Goal: Information Seeking & Learning: Learn about a topic

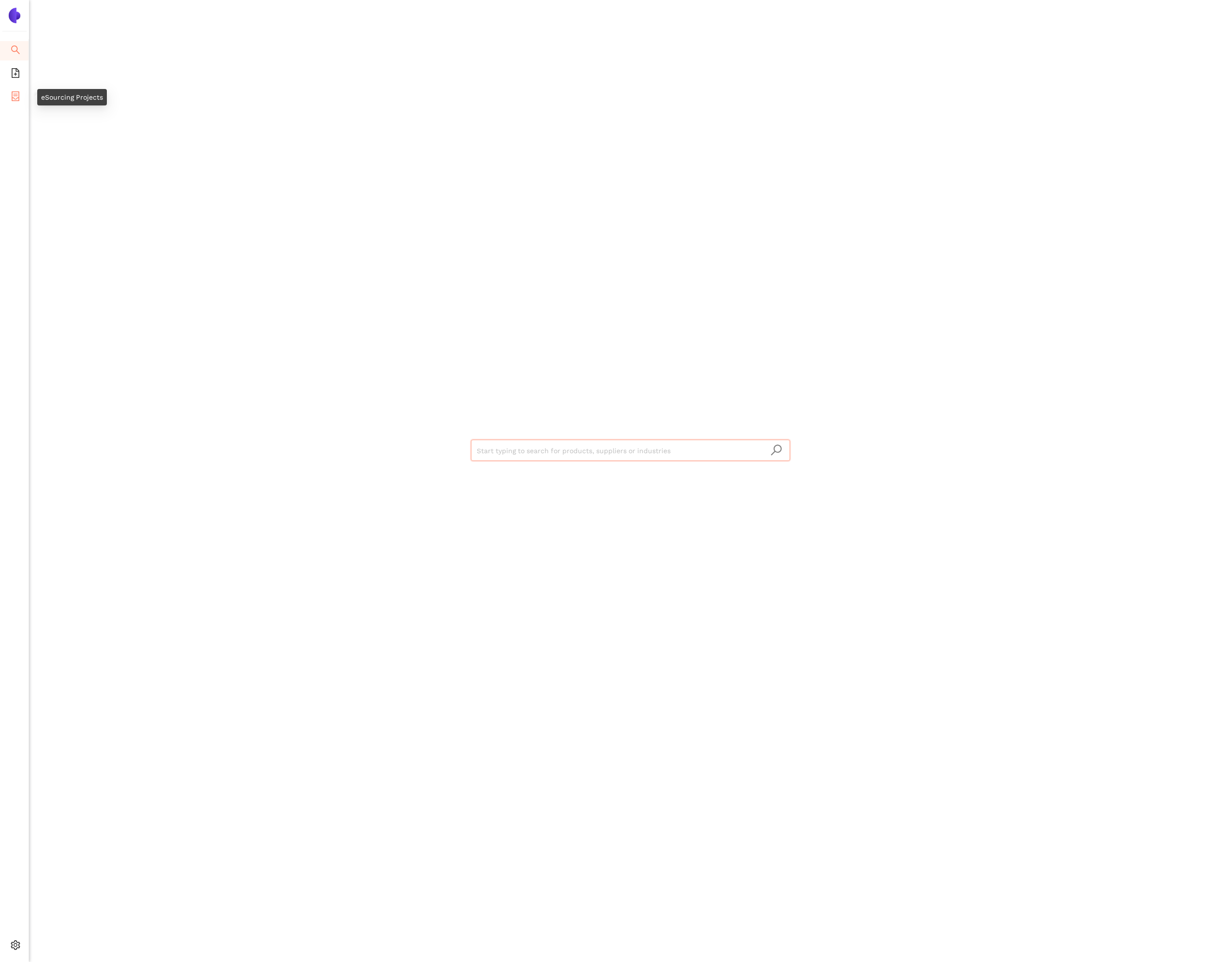
click at [17, 96] on icon "container" at bounding box center [16, 96] width 10 height 10
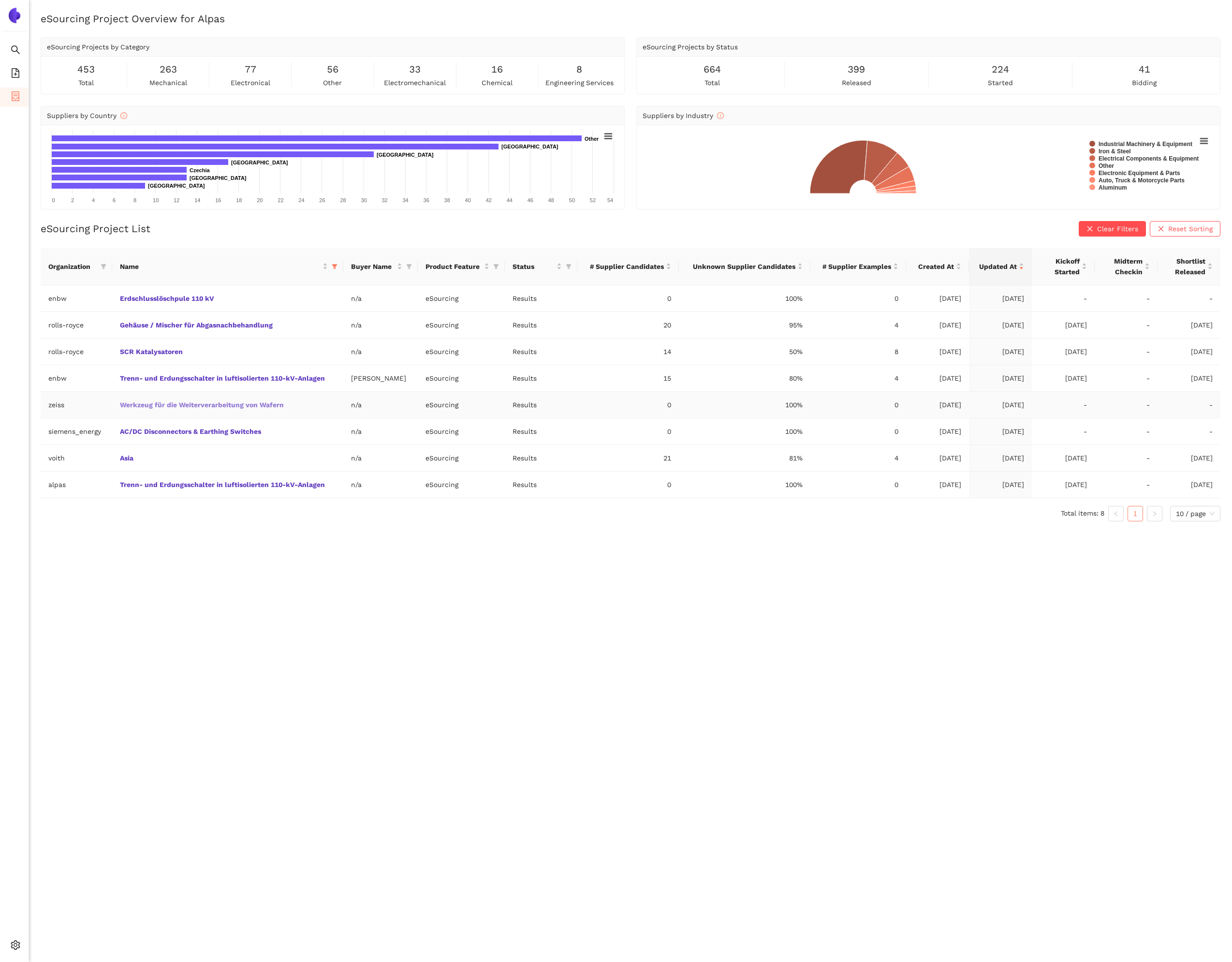
drag, startPoint x: 264, startPoint y: 398, endPoint x: 263, endPoint y: 402, distance: 4.1
click at [263, 401] on td "Werkzeug für die Weiterverarbeitung von Wafern" at bounding box center [228, 405] width 231 height 27
click at [0, 0] on link "Werkzeug für die Weiterverarbeitung von Wafern" at bounding box center [0, 0] width 0 height 0
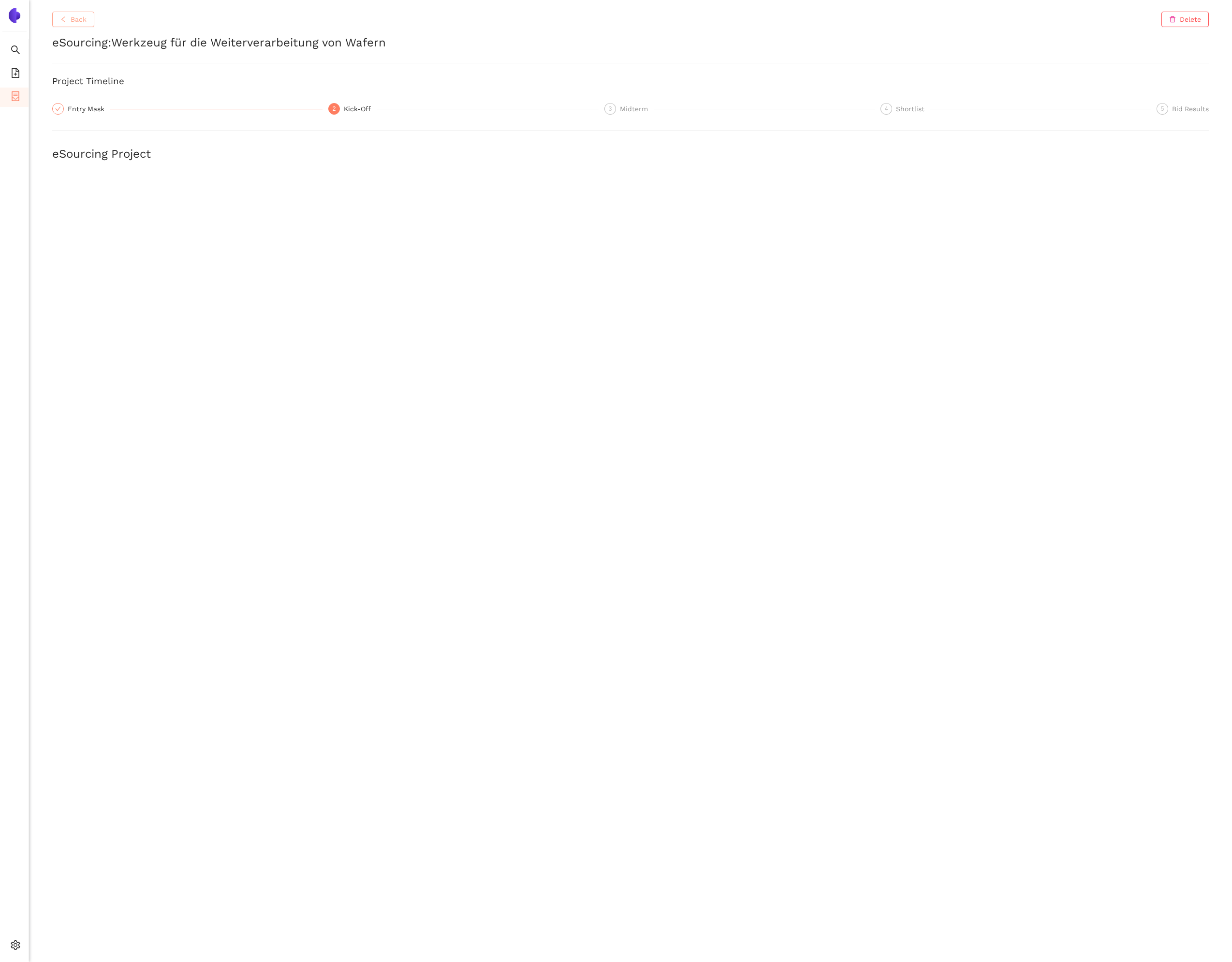
click at [82, 19] on span "Back" at bounding box center [79, 19] width 16 height 11
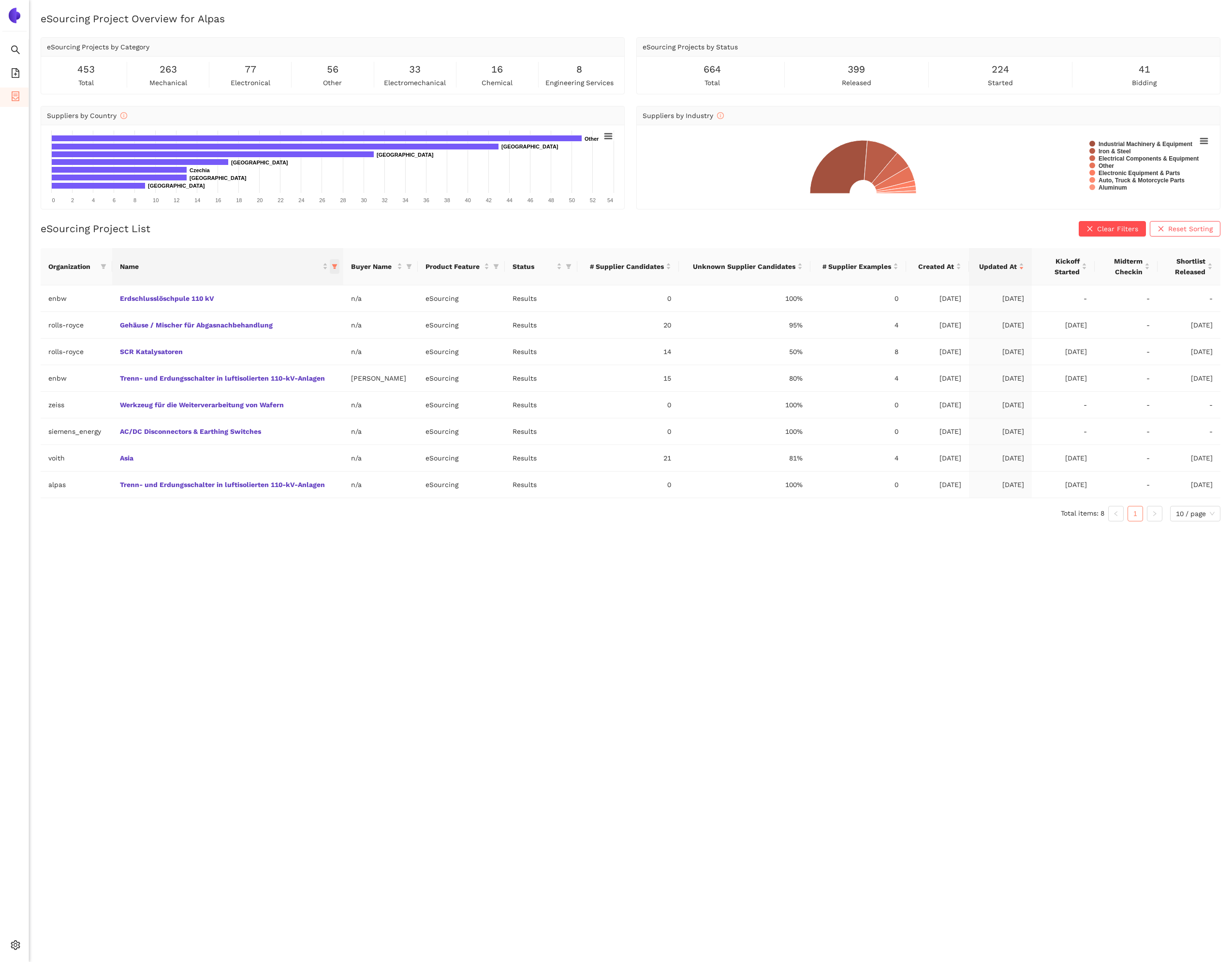
click at [334, 265] on icon "filter" at bounding box center [334, 267] width 5 height 5
click at [377, 287] on input "text" at bounding box center [545, 287] width 394 height 11
type input "scr"
click at [319, 326] on span "SCR Katalysatoren" at bounding box center [289, 324] width 65 height 8
checkbox input "false"
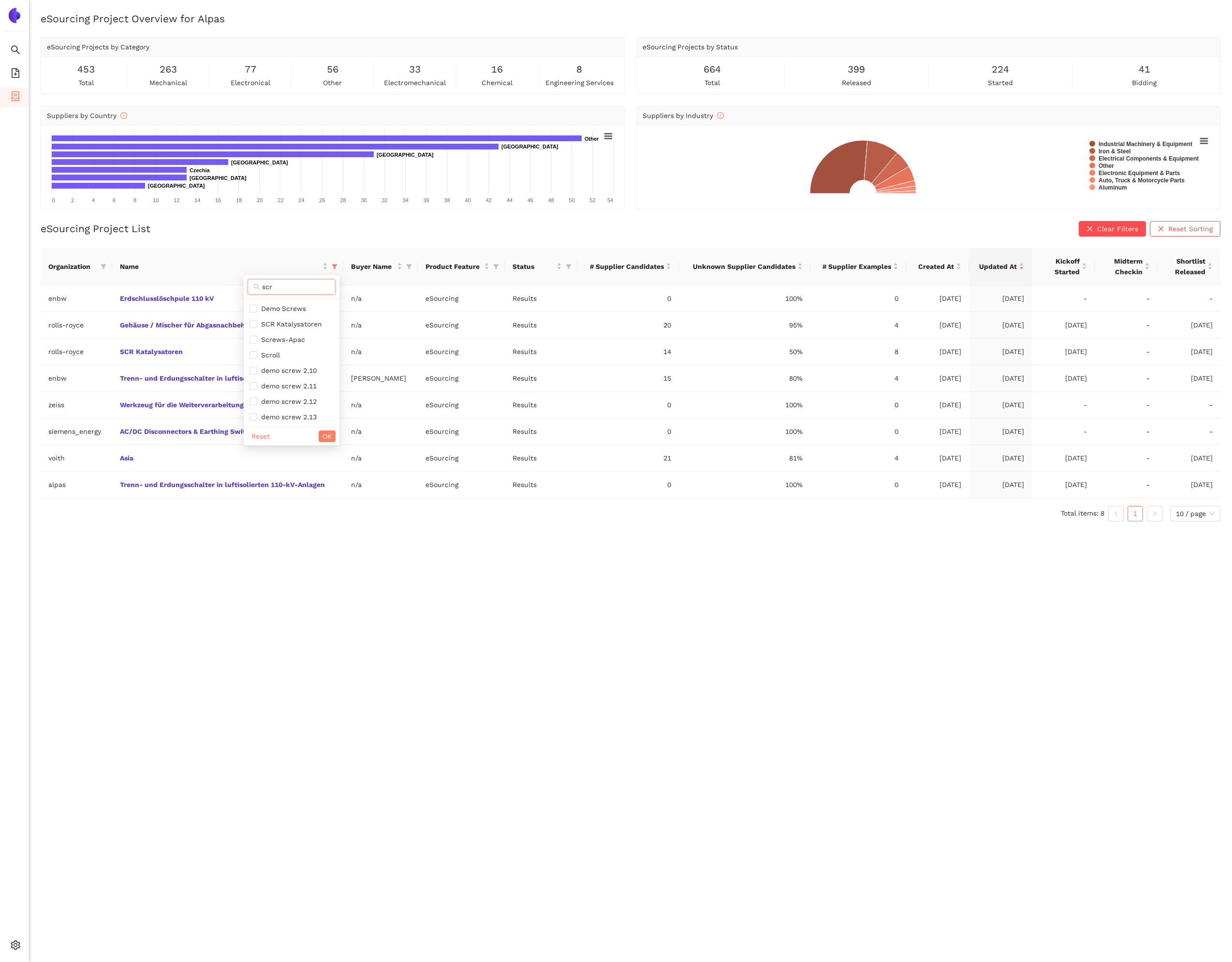
drag, startPoint x: 270, startPoint y: 289, endPoint x: 264, endPoint y: 289, distance: 6.0
click at [264, 289] on input "scr" at bounding box center [296, 287] width 68 height 11
type input "s"
type input "geh"
click at [307, 310] on span "Gehäuse / Mischer für Abgasnachbehandlung" at bounding box center [232, 308] width 154 height 8
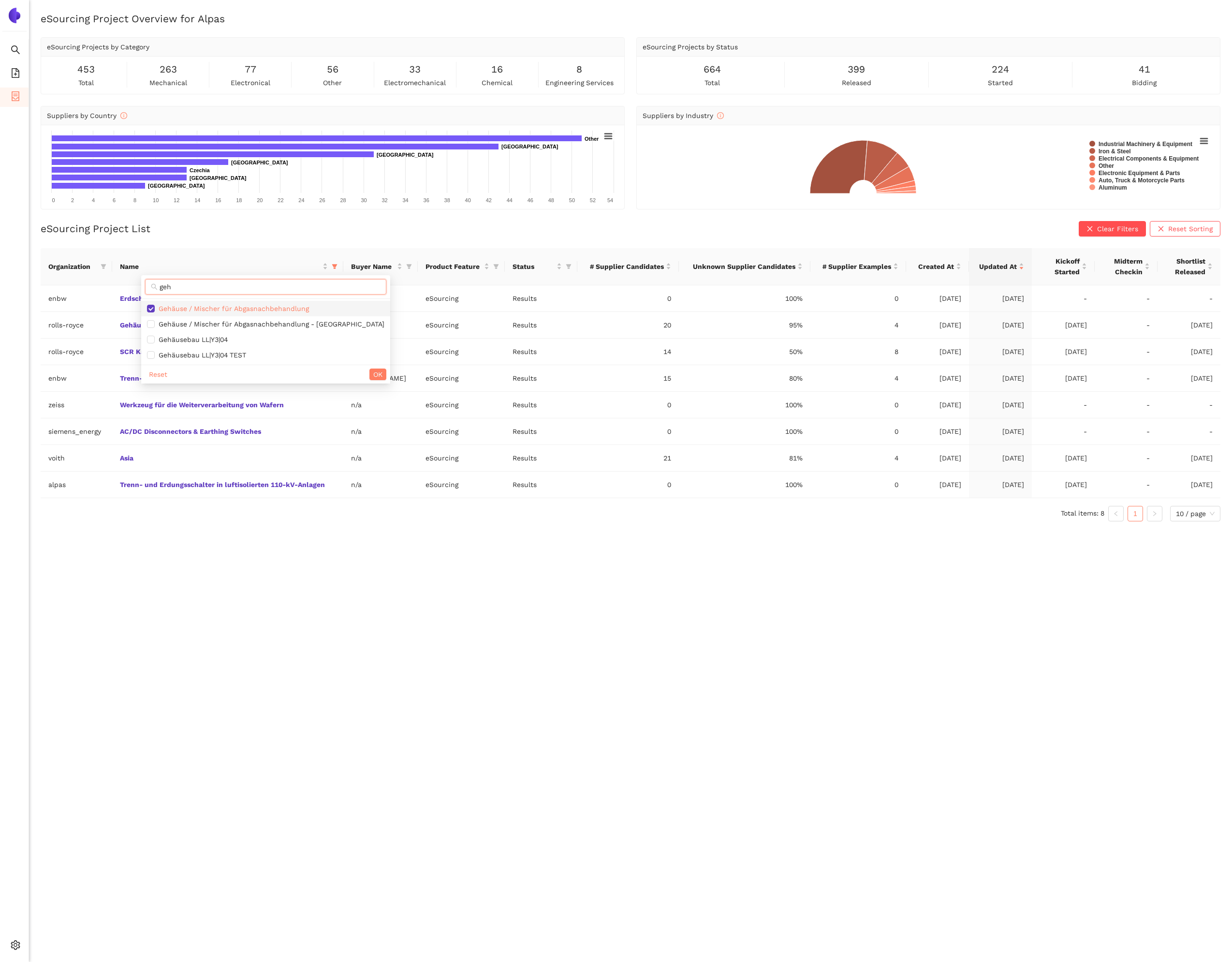
checkbox input "false"
click at [373, 372] on span "OK" at bounding box center [377, 374] width 9 height 11
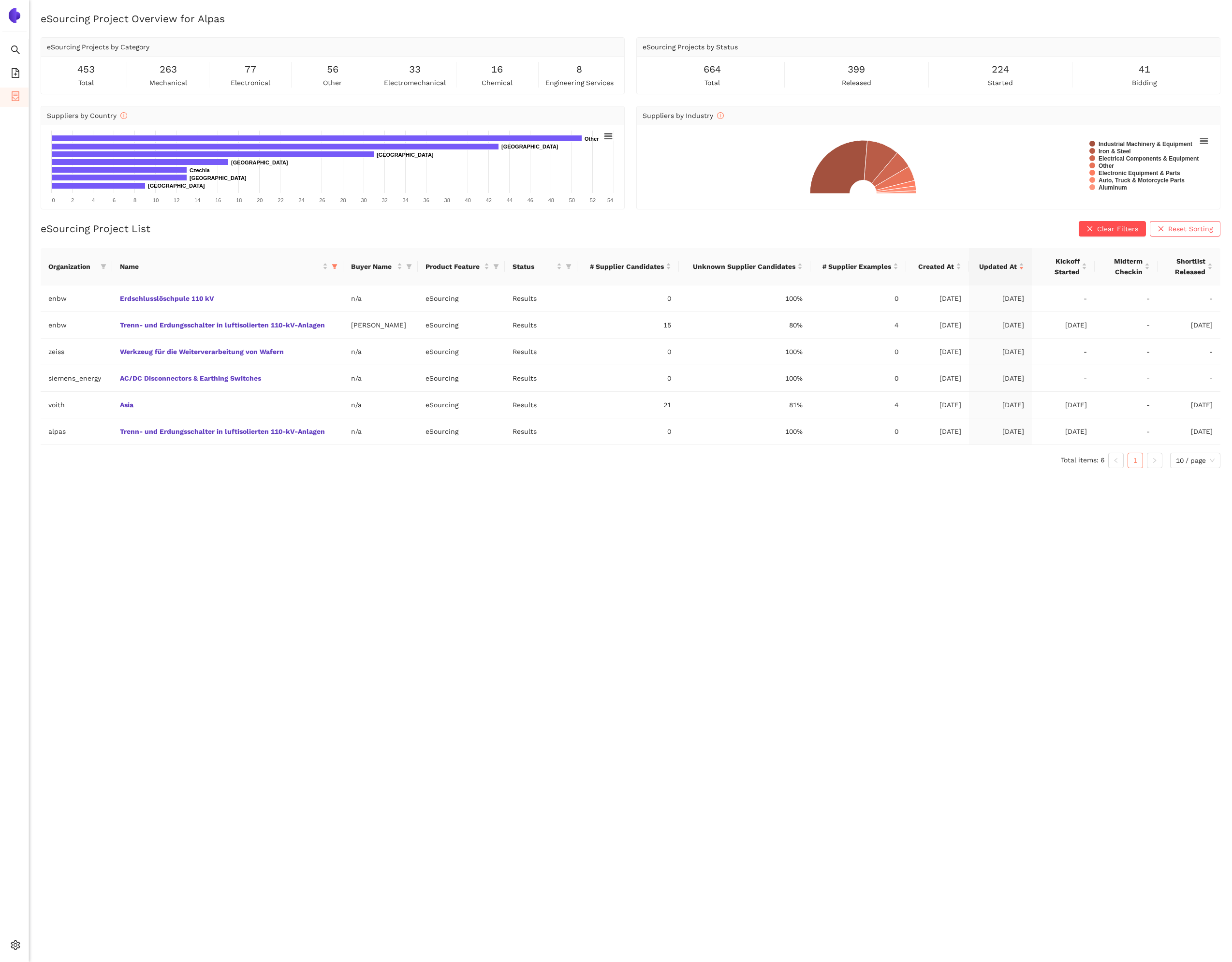
click at [437, 509] on div "eSourcing Project Overview for Alpas eSourcing Projects by Category 453 total 2…" at bounding box center [630, 492] width 1203 height 962
click at [332, 265] on icon "filter" at bounding box center [334, 267] width 5 height 5
click at [358, 284] on input "text" at bounding box center [545, 287] width 394 height 11
type input "asia"
drag, startPoint x: 288, startPoint y: 304, endPoint x: 292, endPoint y: 308, distance: 5.7
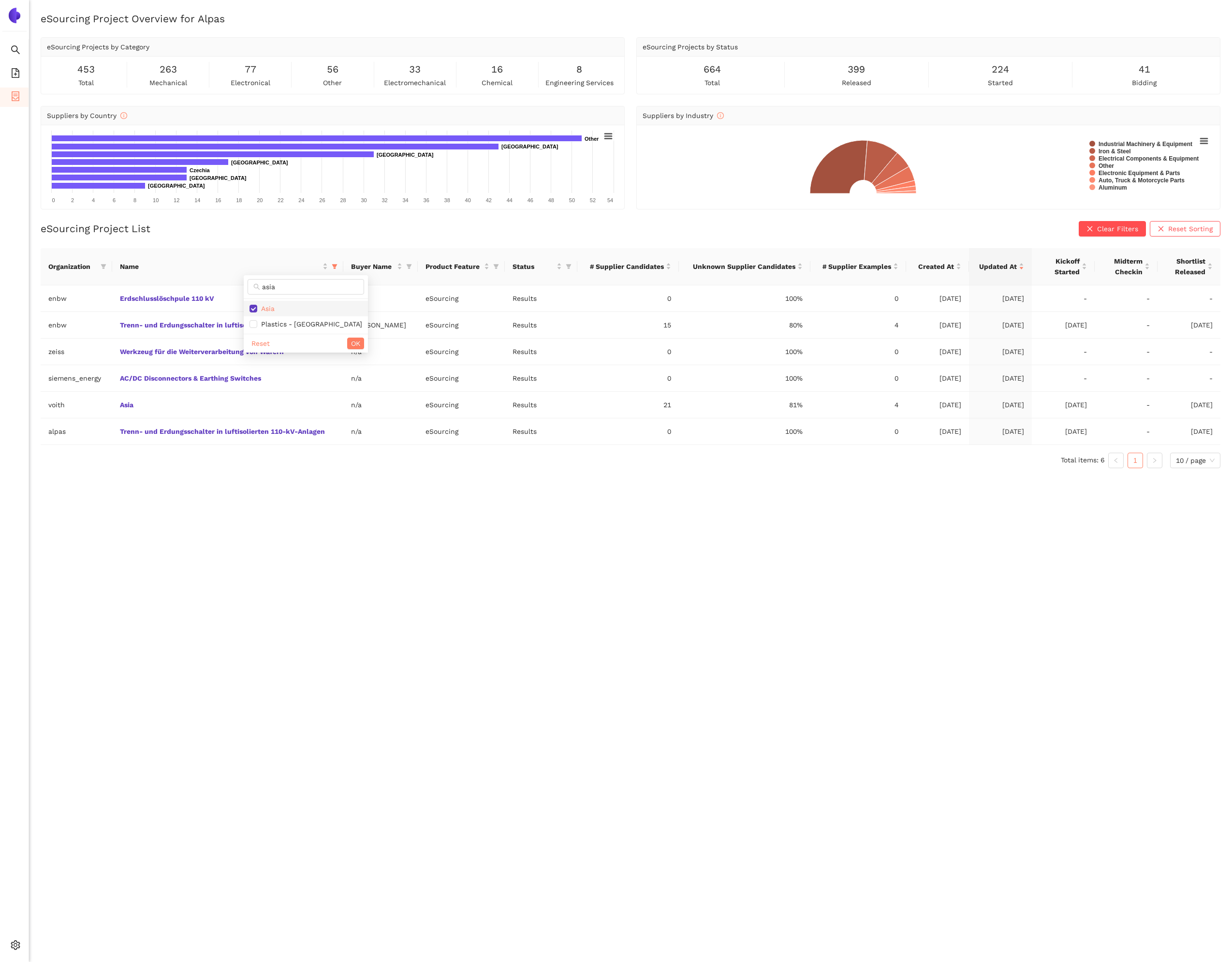
click at [288, 305] on span "Asia" at bounding box center [305, 308] width 112 height 11
checkbox input "false"
click at [351, 346] on span "OK" at bounding box center [355, 343] width 9 height 11
click at [410, 466] on div "eSourcing Project Overview for Alpas eSourcing Projects by Category 453 total 2…" at bounding box center [630, 492] width 1203 height 962
click at [335, 264] on icon "filter" at bounding box center [335, 267] width 6 height 6
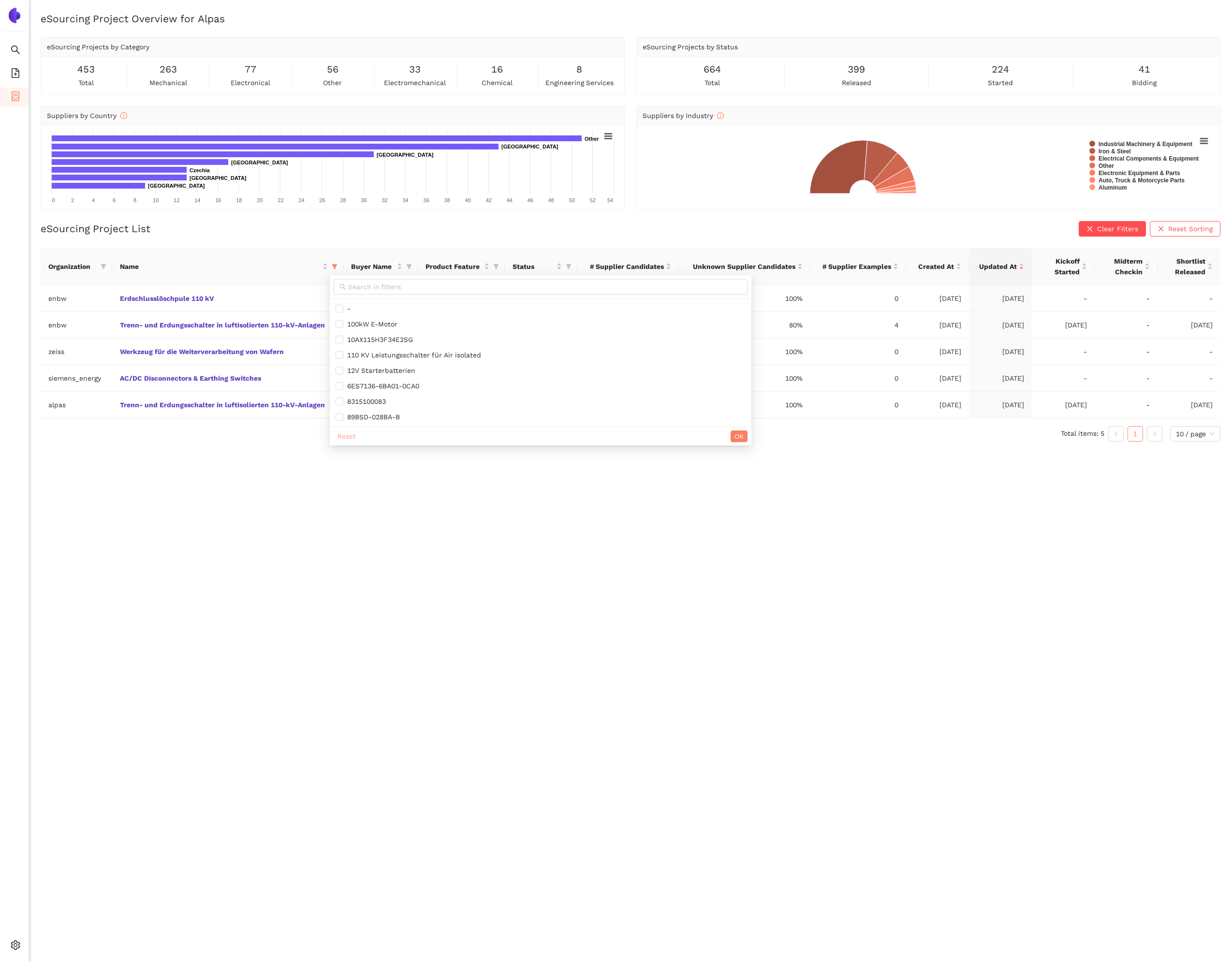
drag, startPoint x: 345, startPoint y: 436, endPoint x: 450, endPoint y: 447, distance: 105.6
click at [346, 436] on span "Reset" at bounding box center [347, 436] width 18 height 11
checkbox input "false"
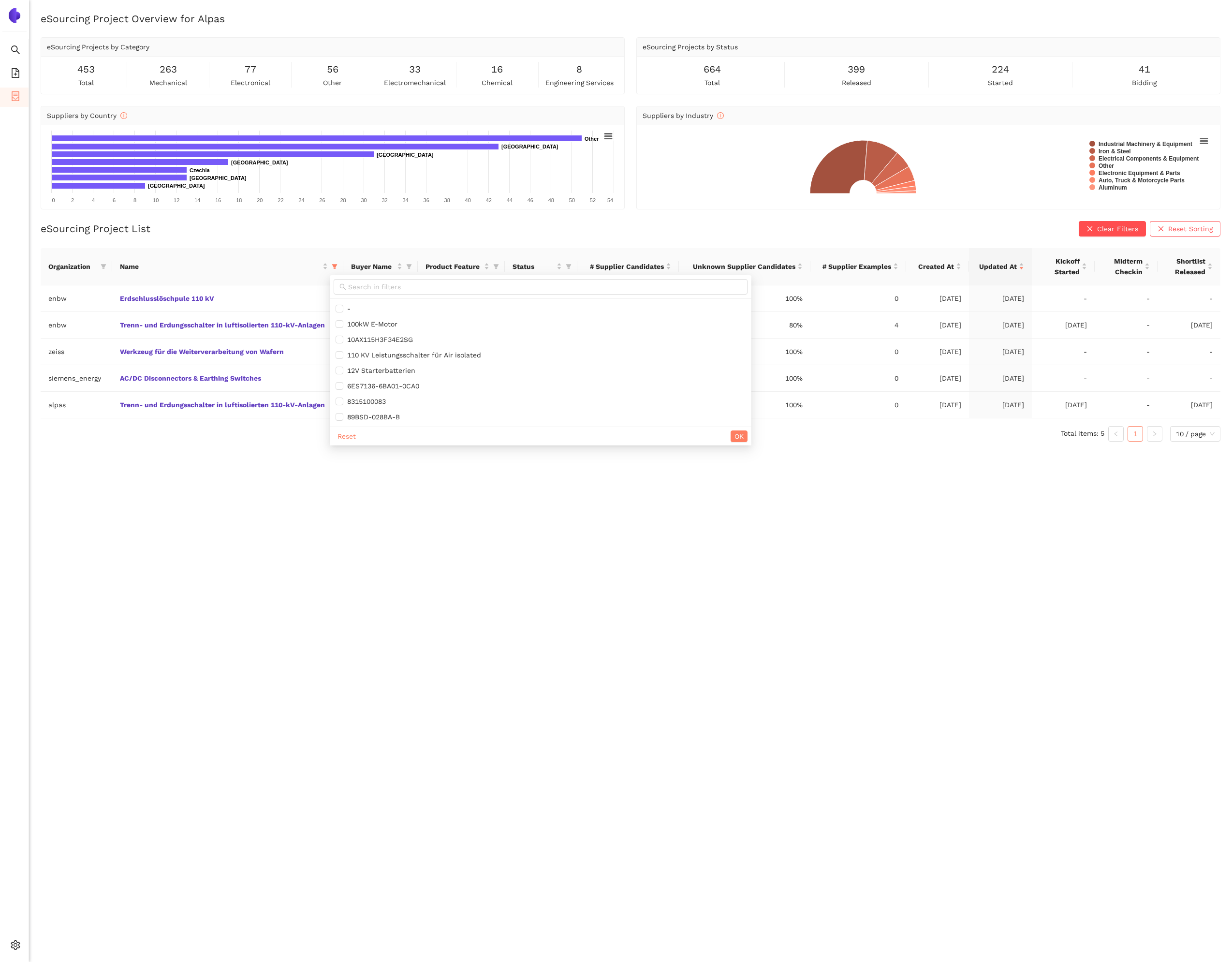
checkbox input "false"
click at [739, 441] on button "OK" at bounding box center [739, 437] width 17 height 12
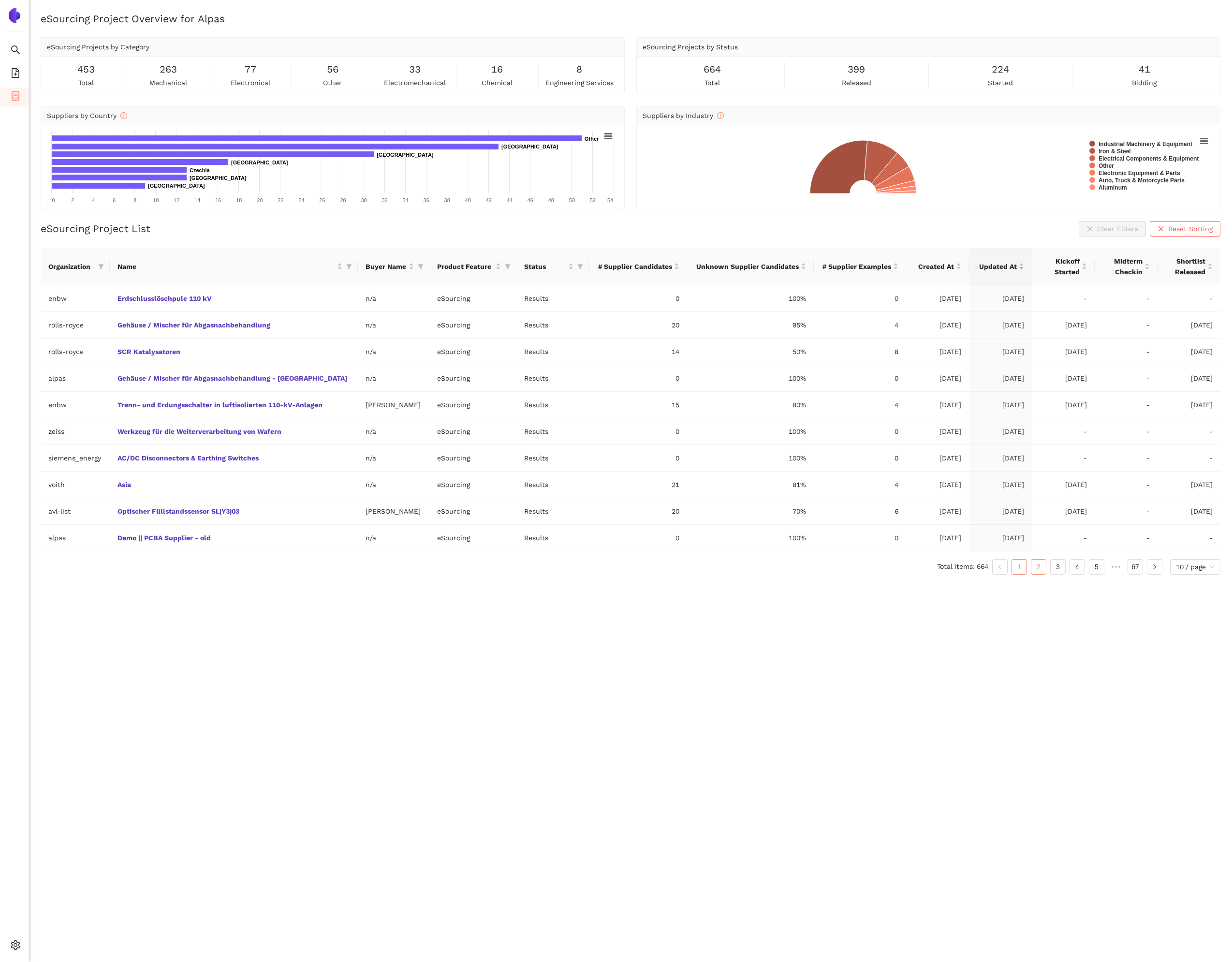
click at [1032, 566] on link "2" at bounding box center [1038, 567] width 15 height 15
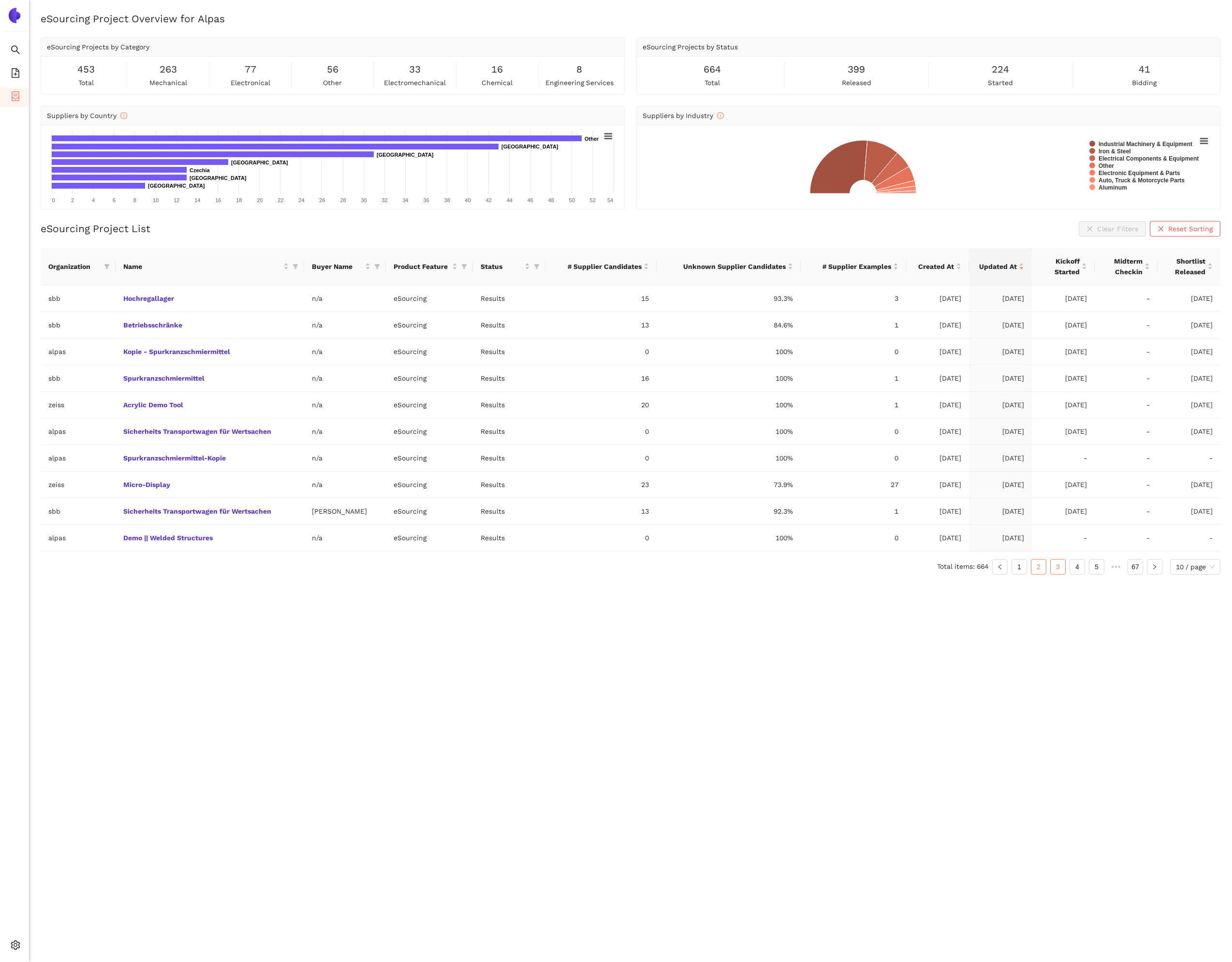
click at [1054, 571] on link "3" at bounding box center [1058, 567] width 15 height 15
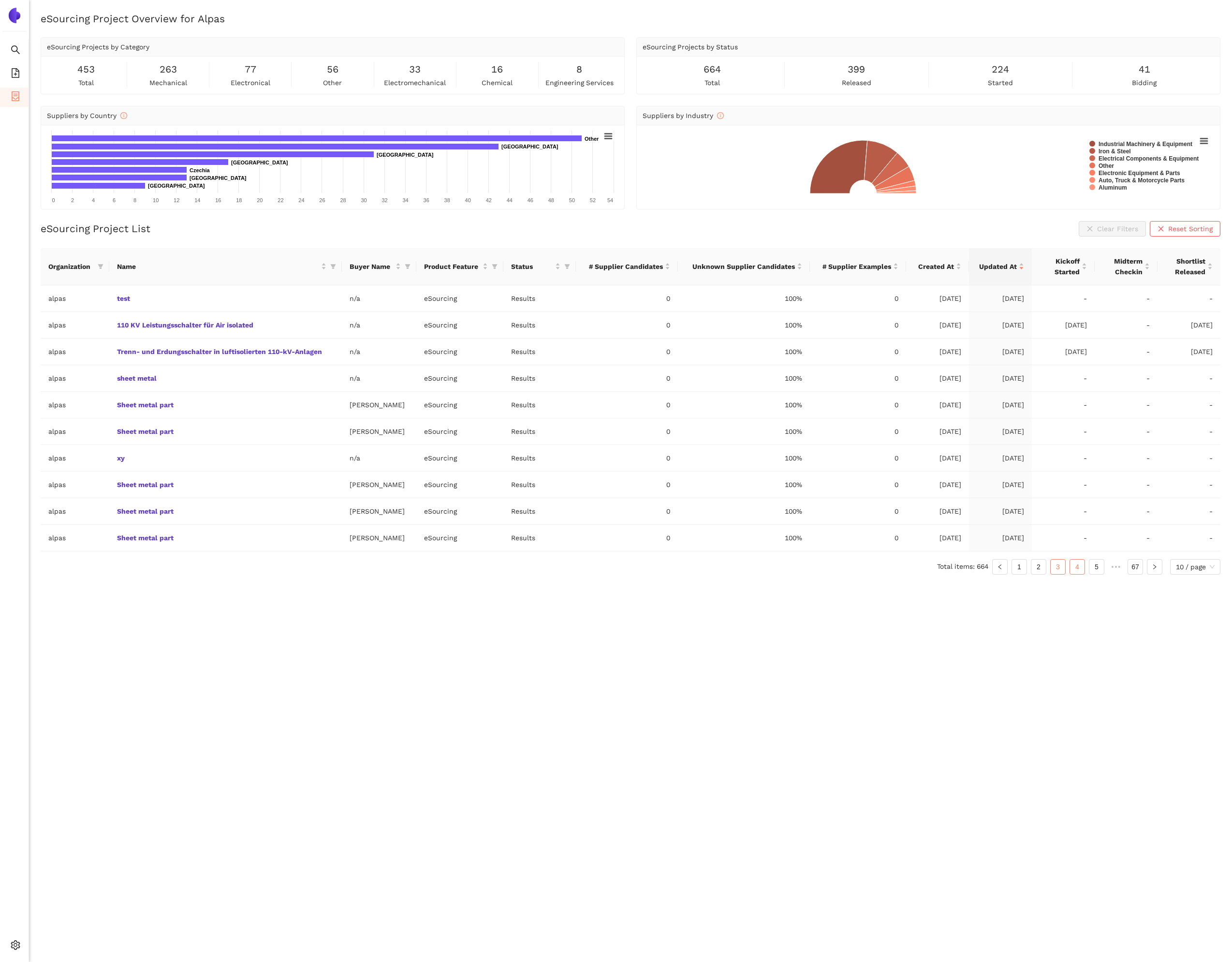
click at [1082, 569] on link "4" at bounding box center [1077, 567] width 15 height 15
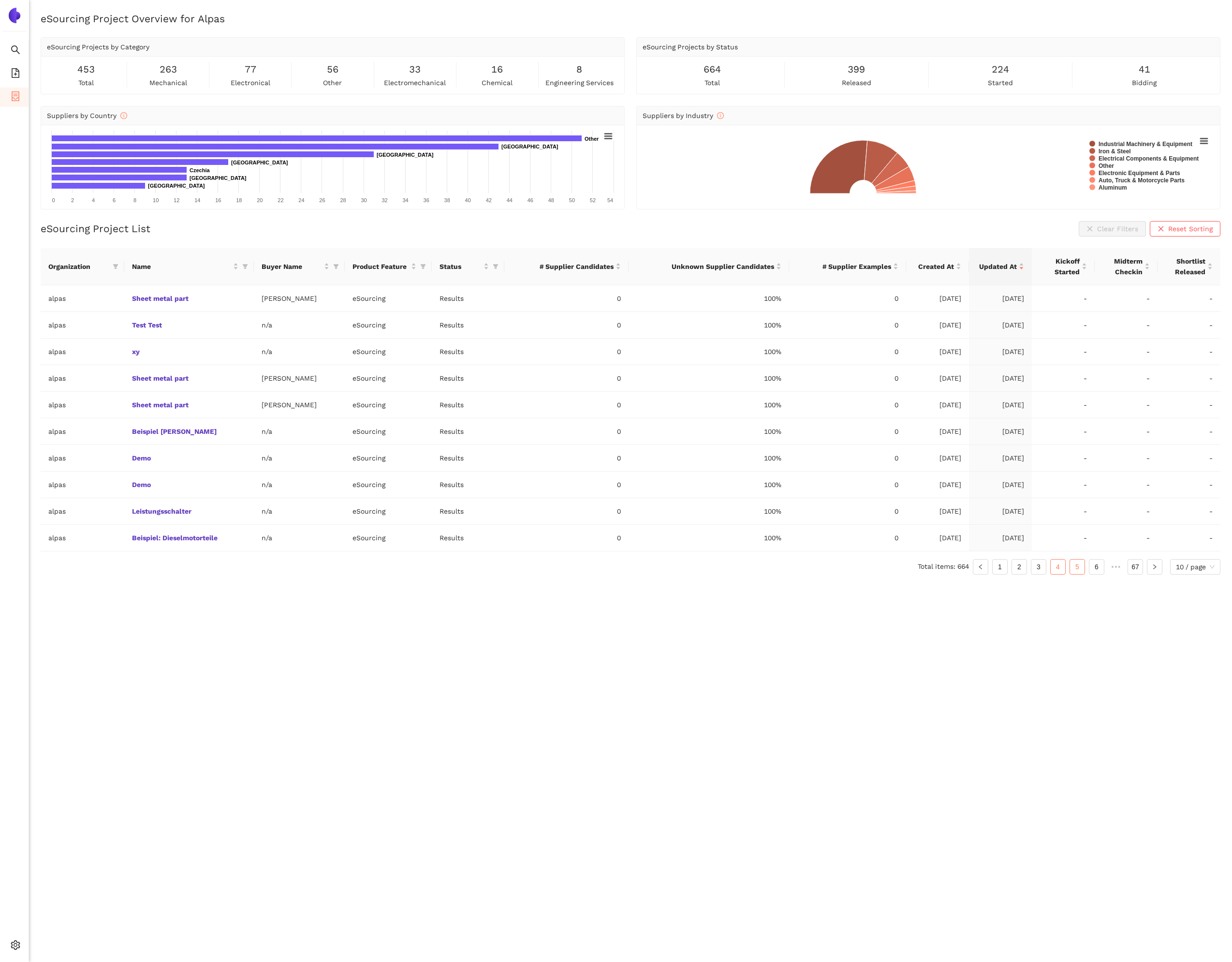
click at [1080, 568] on link "5" at bounding box center [1077, 567] width 15 height 15
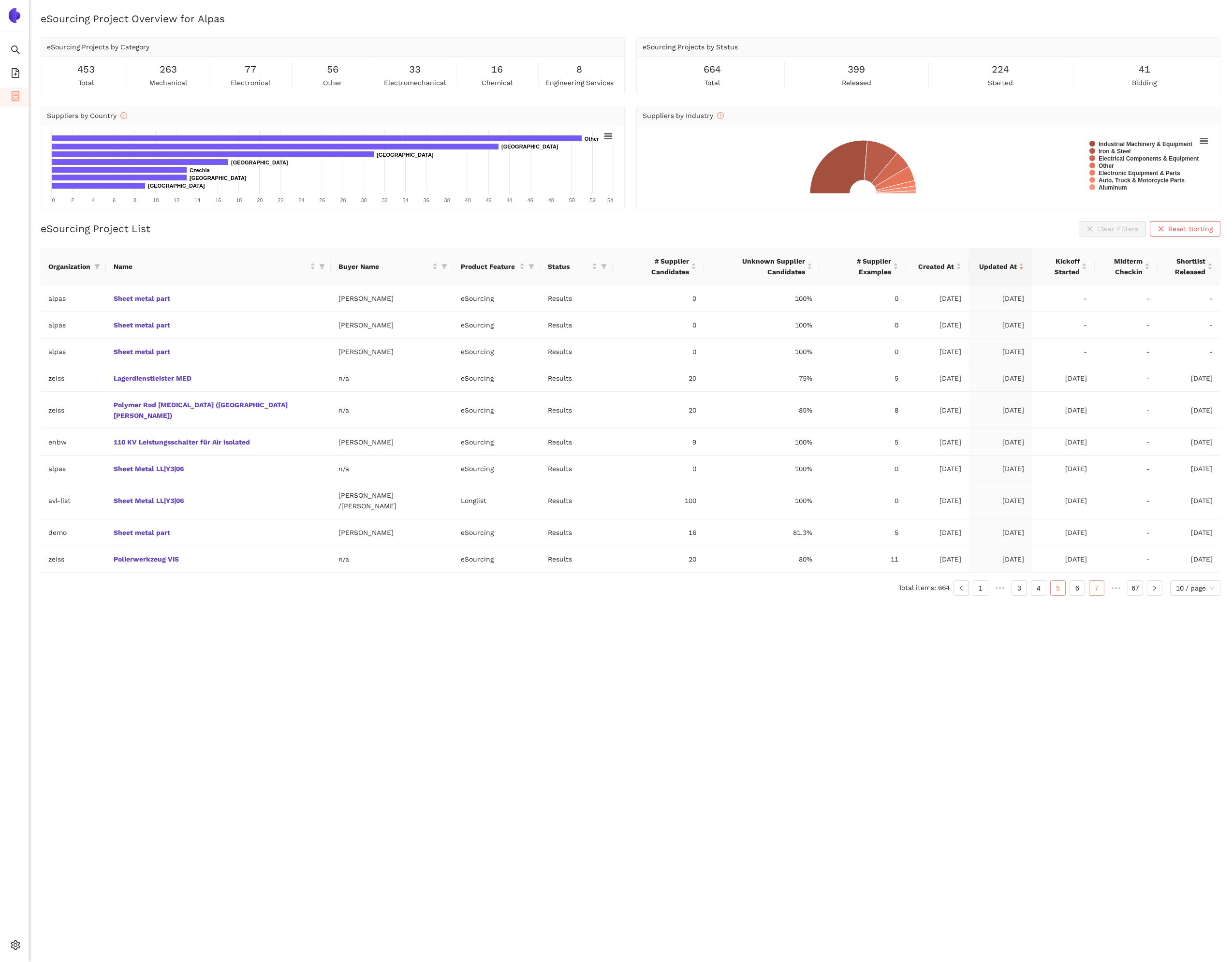
click at [1072, 581] on link "6" at bounding box center [1077, 588] width 15 height 15
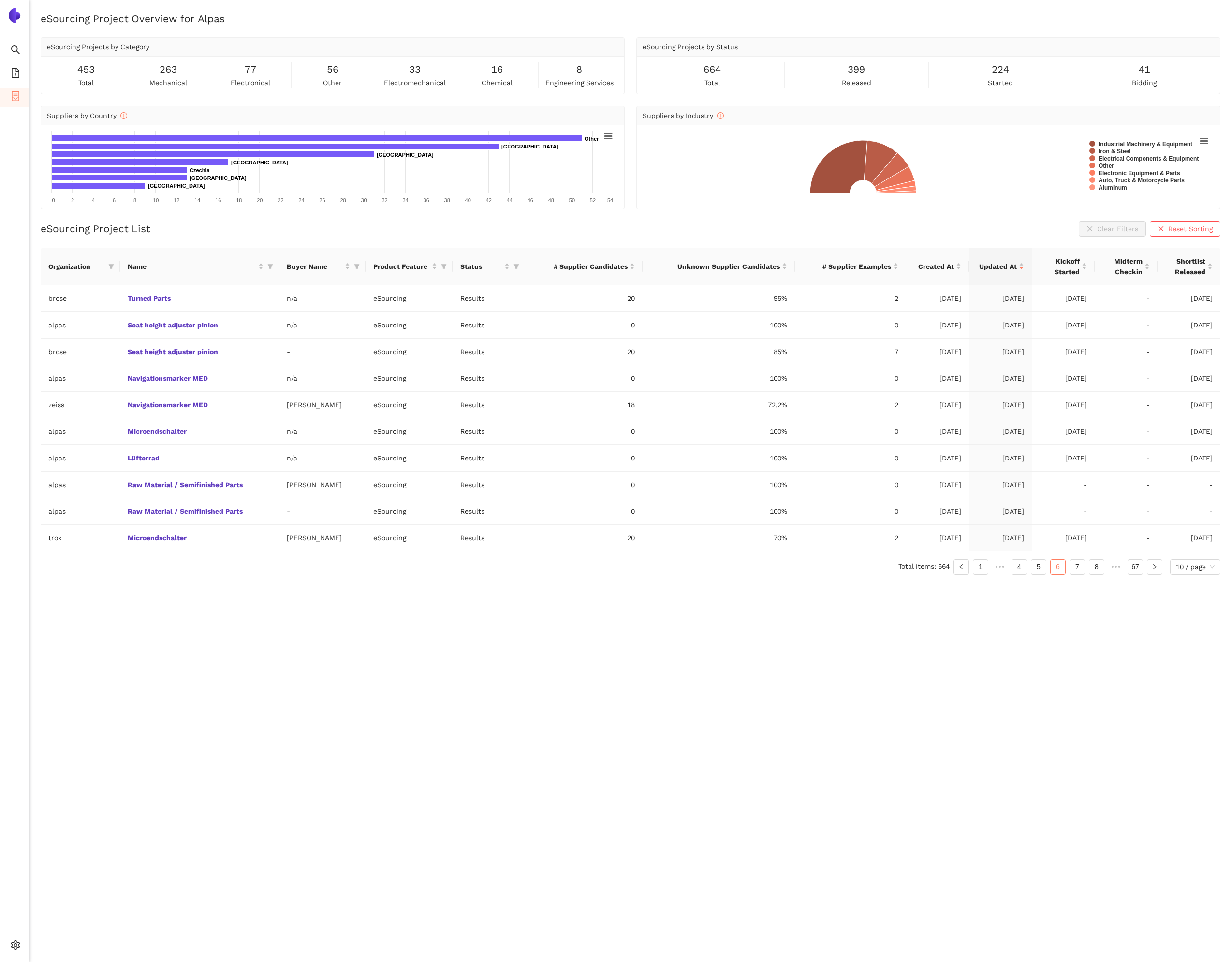
click at [170, 567] on ul "Total items: 664 1 ••• 4 5 6 7 8 ••• 67 10 / page" at bounding box center [630, 567] width 1180 height 16
click at [78, 303] on td "brose" at bounding box center [81, 298] width 80 height 27
click at [1073, 569] on link "7" at bounding box center [1077, 567] width 15 height 15
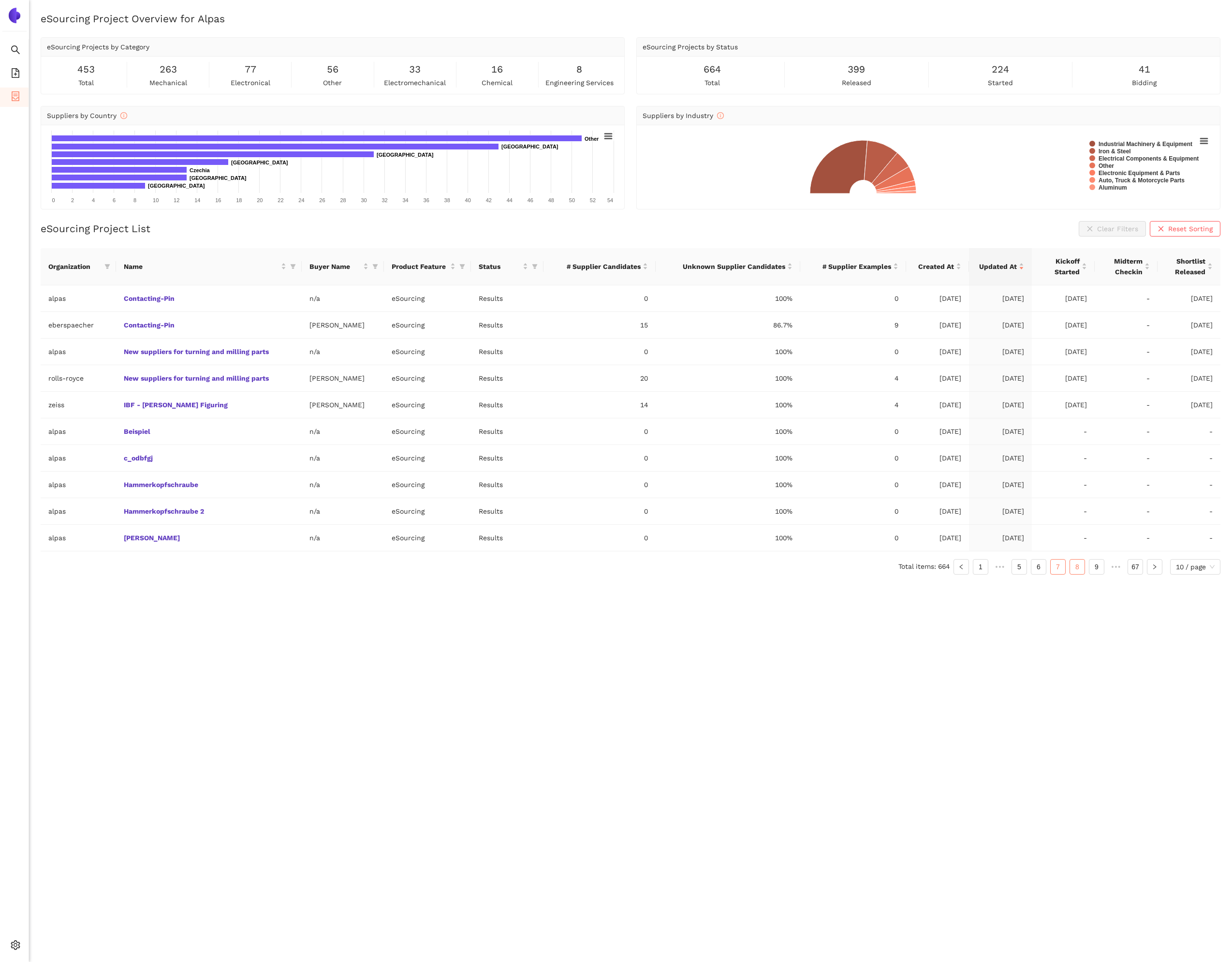
click at [1083, 568] on link "8" at bounding box center [1077, 567] width 15 height 15
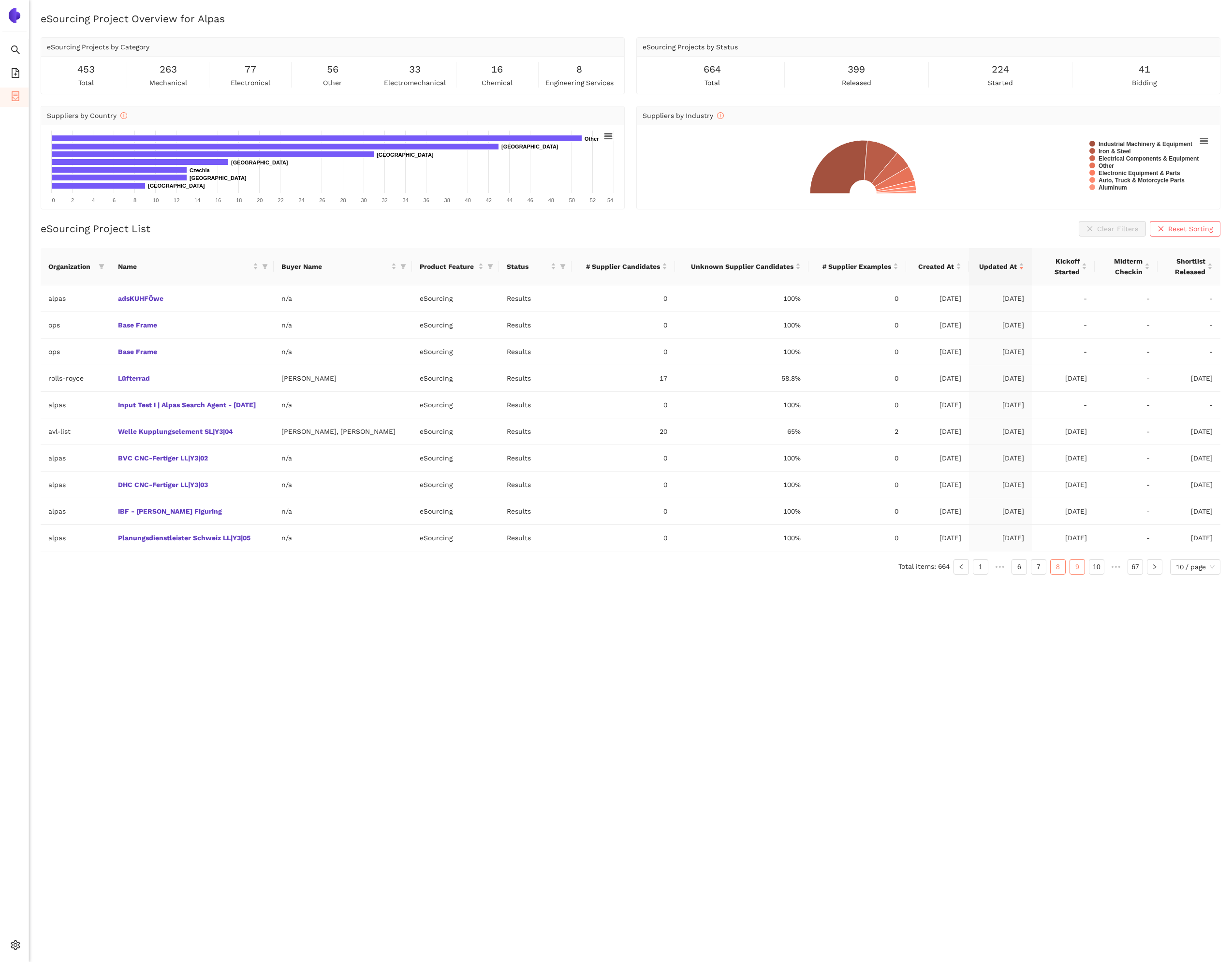
click at [1070, 565] on link "9" at bounding box center [1077, 567] width 15 height 15
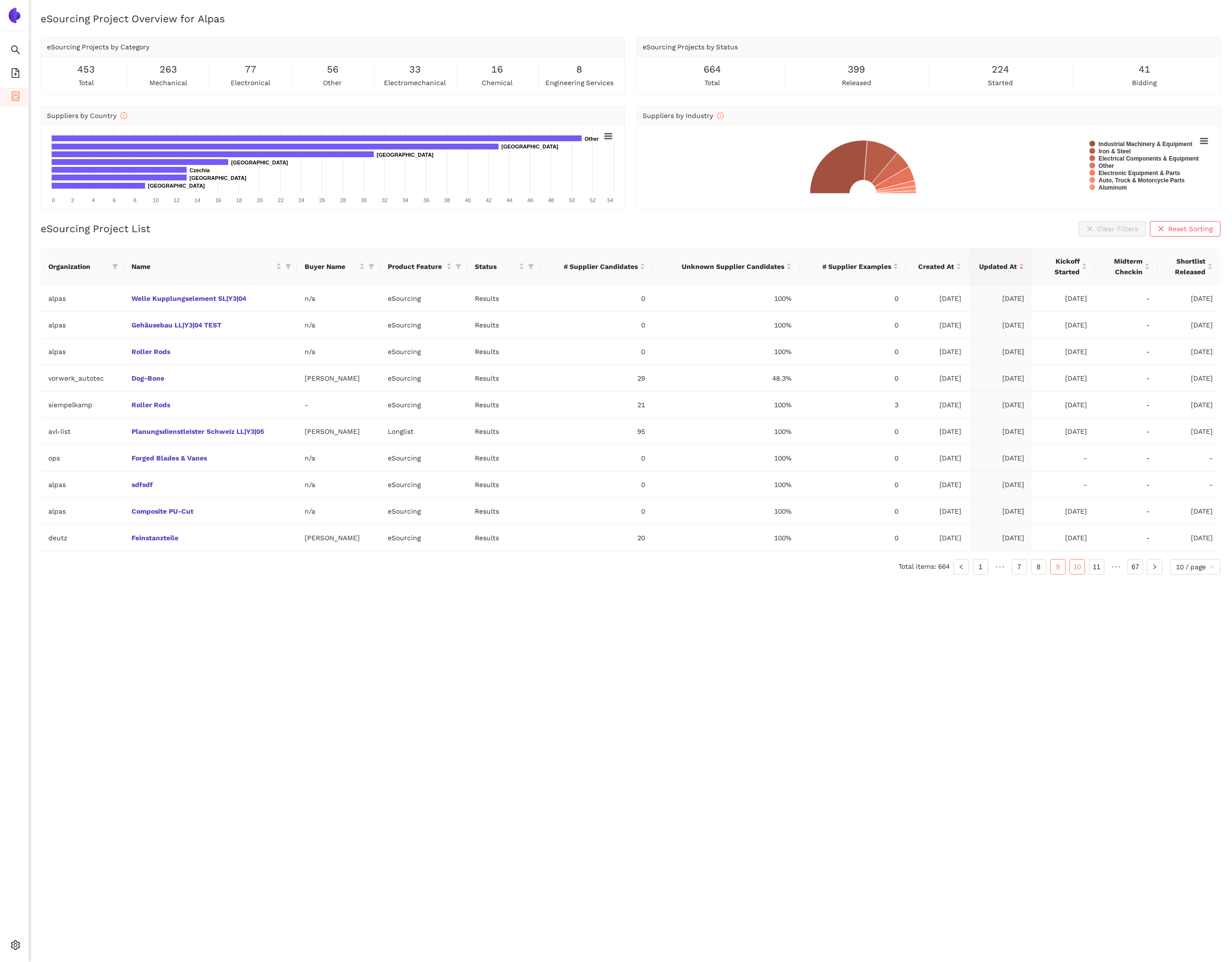
click at [1073, 562] on link "10" at bounding box center [1077, 567] width 15 height 15
click at [1076, 567] on link "11" at bounding box center [1077, 567] width 15 height 15
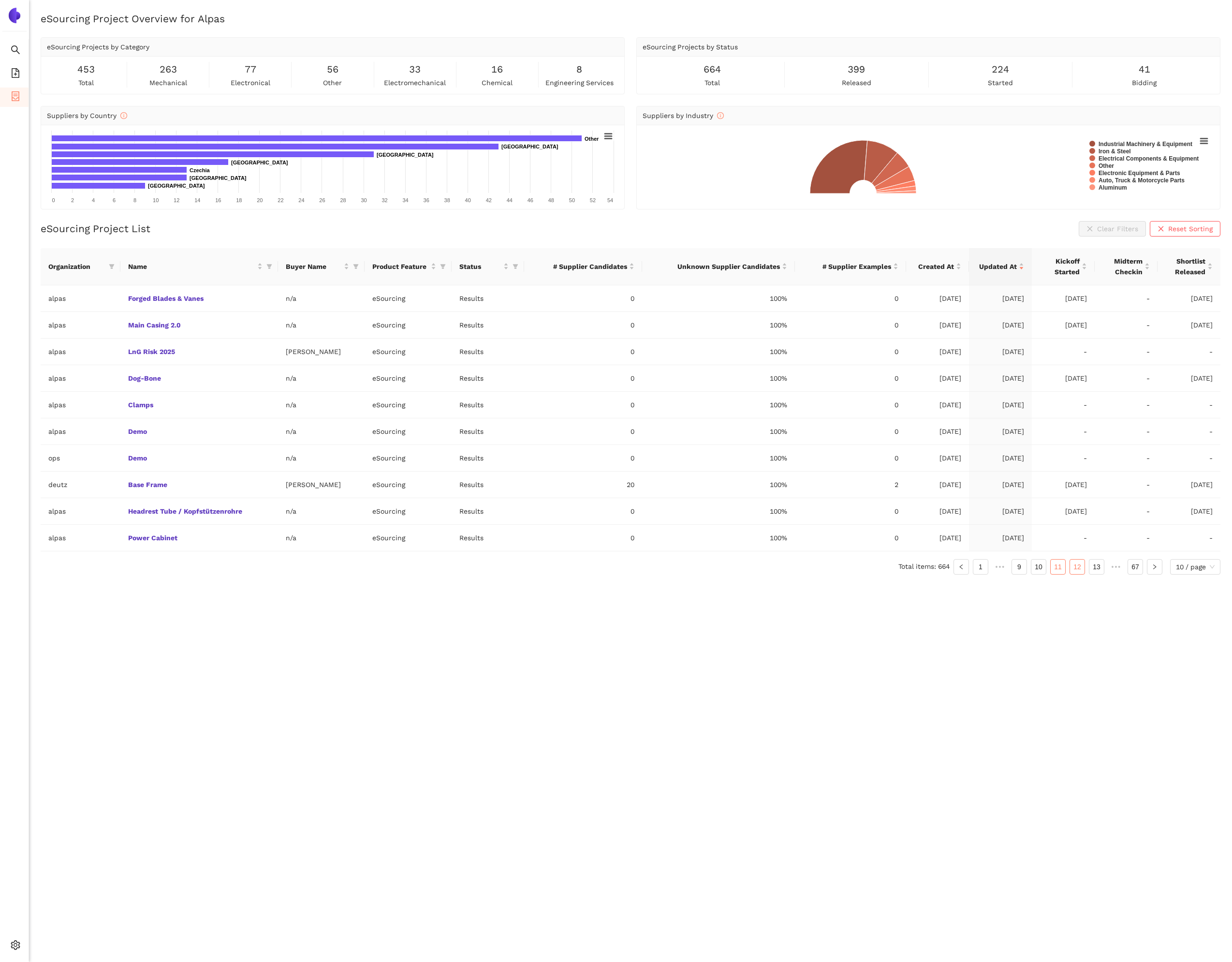
click at [1080, 566] on link "12" at bounding box center [1077, 567] width 15 height 15
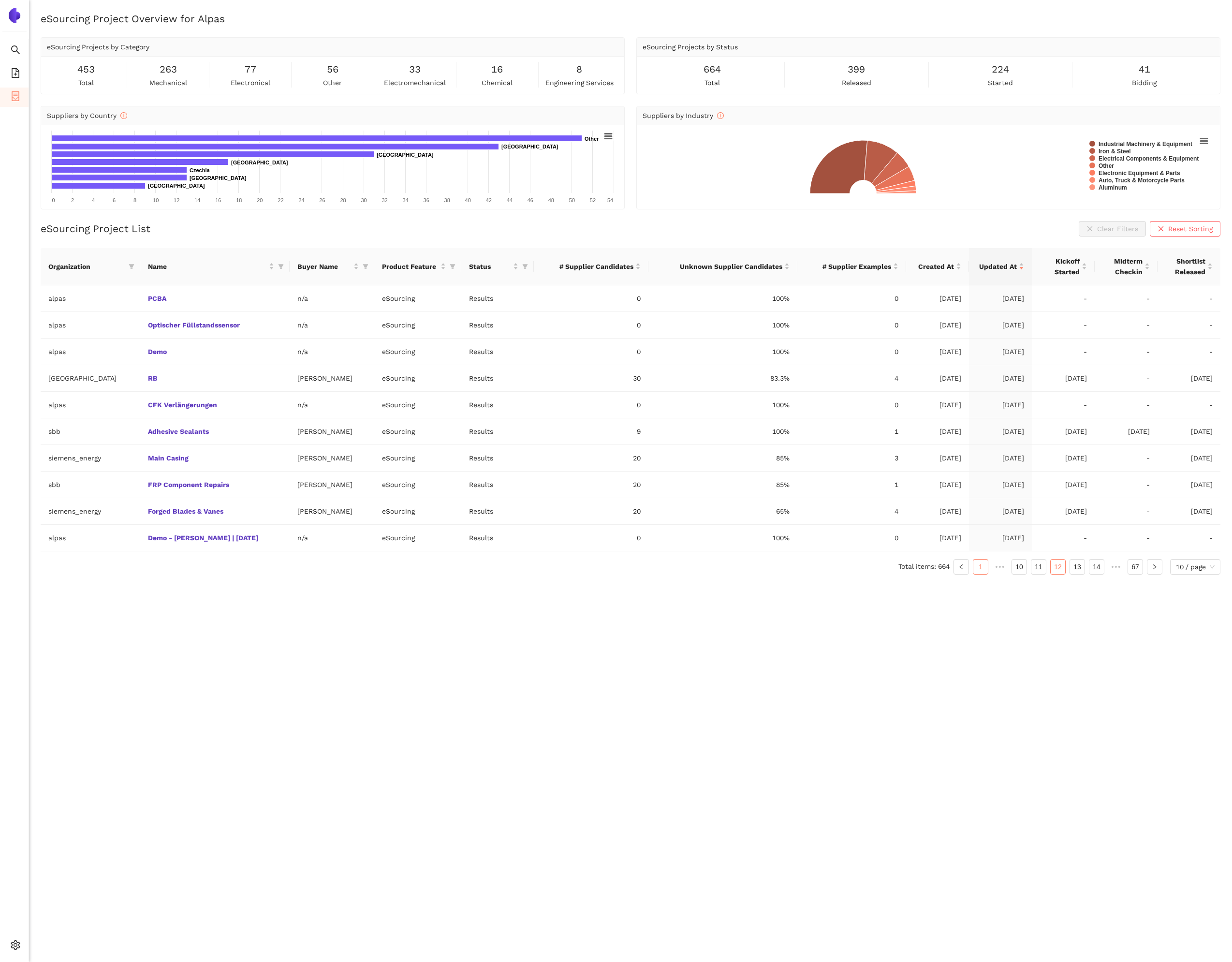
click at [982, 567] on link "1" at bounding box center [980, 567] width 15 height 15
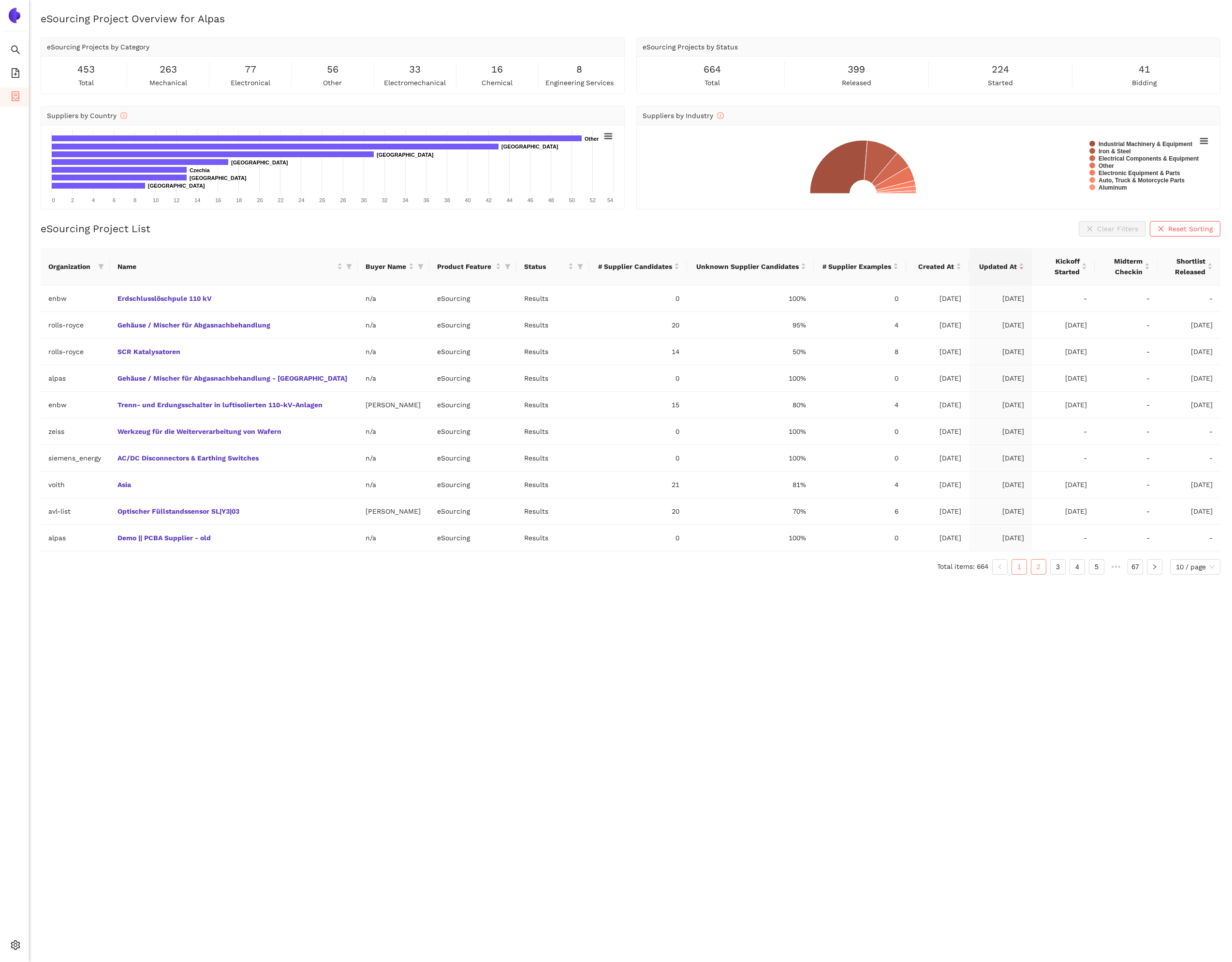
click at [1039, 569] on link "2" at bounding box center [1038, 567] width 15 height 15
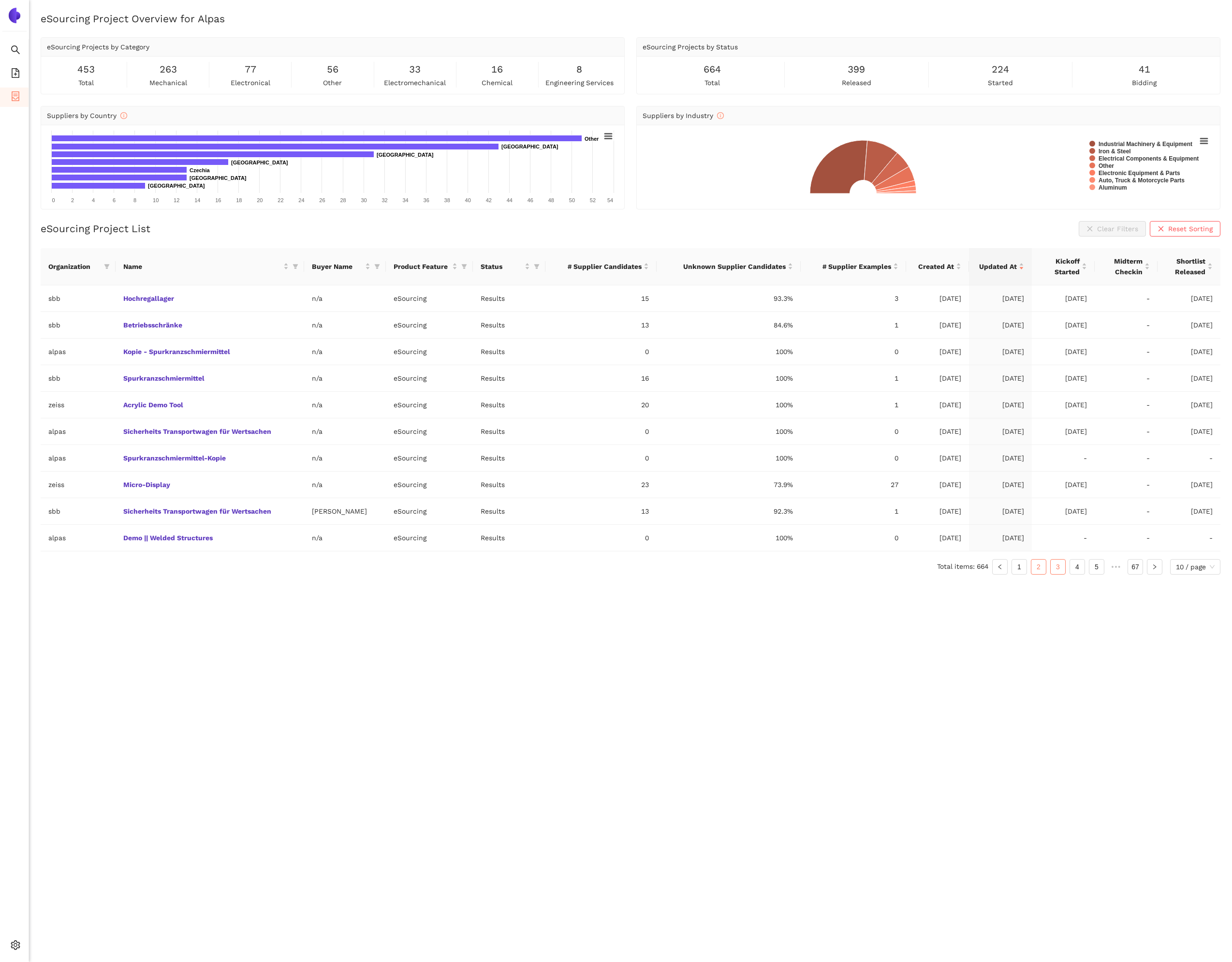
click at [1051, 569] on link "3" at bounding box center [1058, 567] width 15 height 15
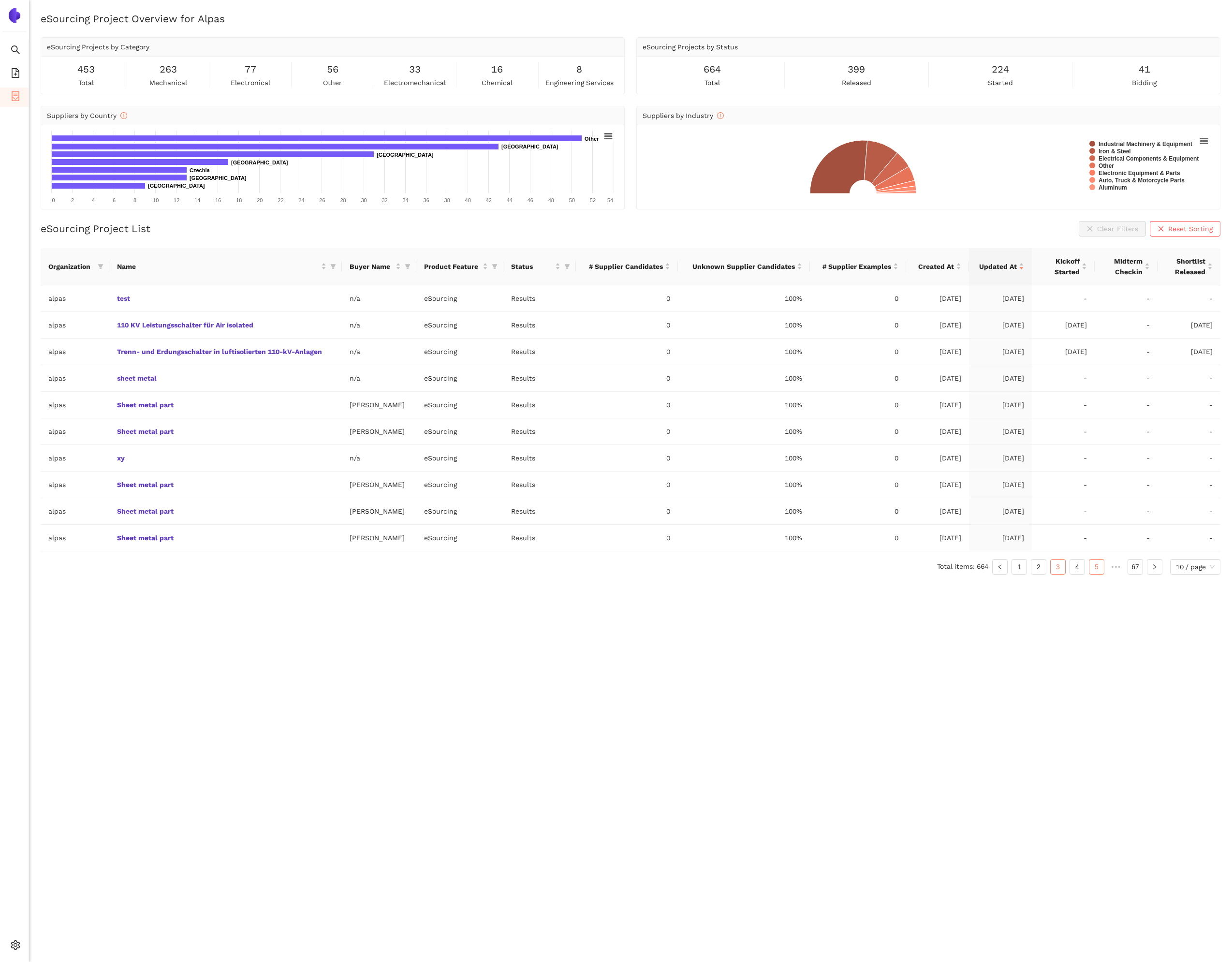
click at [1079, 565] on link "4" at bounding box center [1077, 567] width 15 height 15
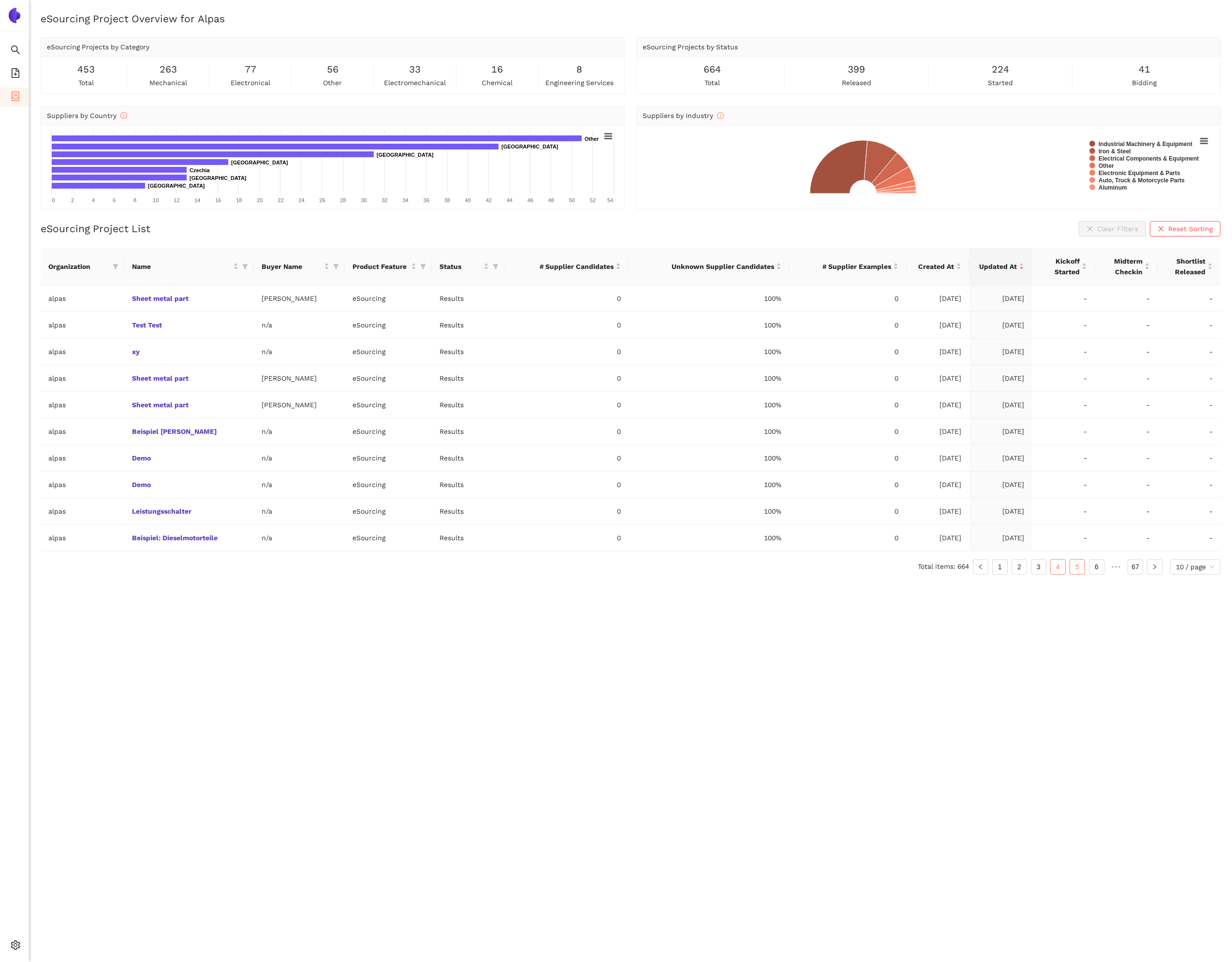
click at [1081, 570] on link "5" at bounding box center [1077, 567] width 15 height 15
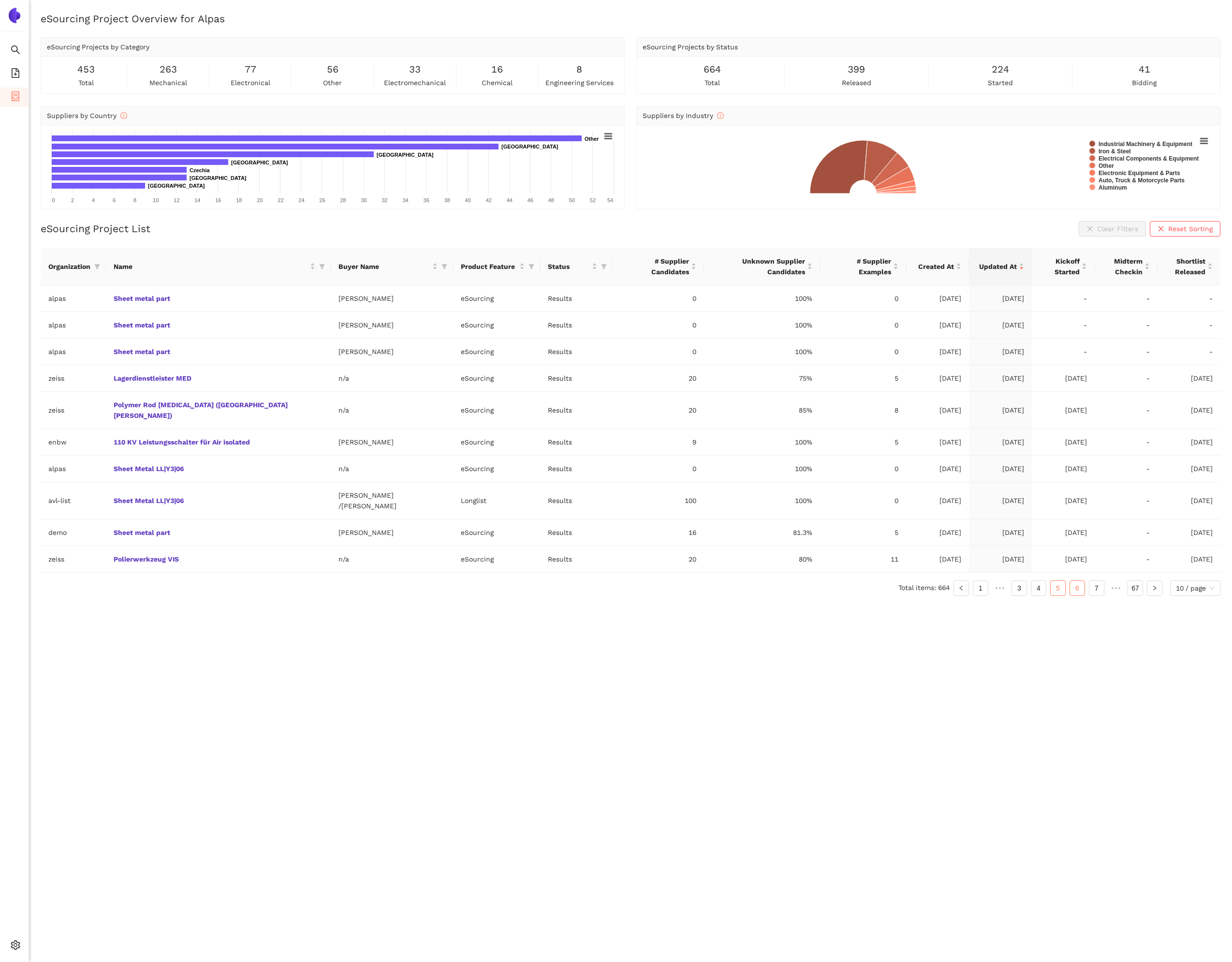
click at [1079, 581] on link "6" at bounding box center [1077, 588] width 15 height 15
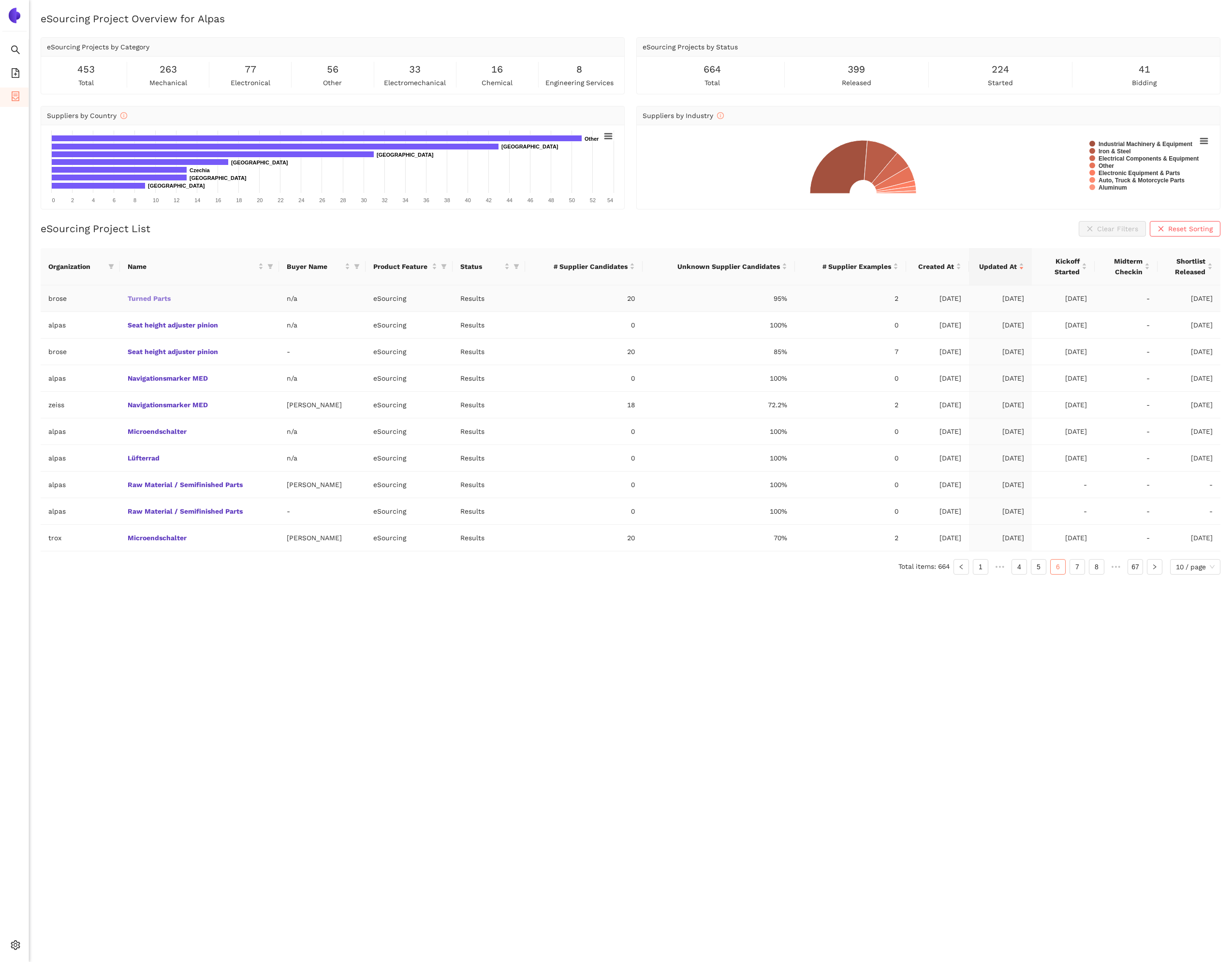
click at [0, 0] on link "Turned Parts" at bounding box center [0, 0] width 0 height 0
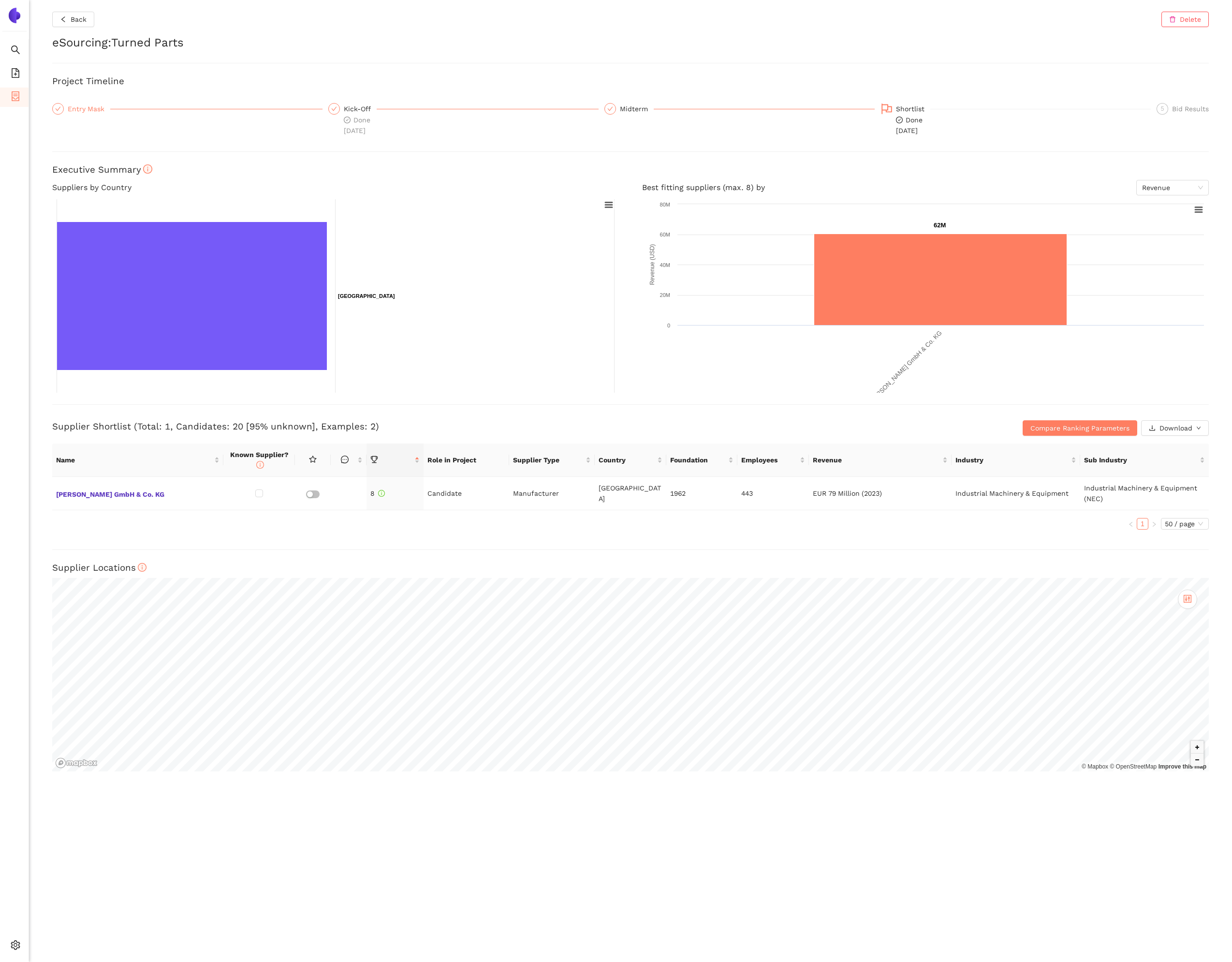
click at [85, 107] on div "Entry Mask" at bounding box center [88, 109] width 43 height 12
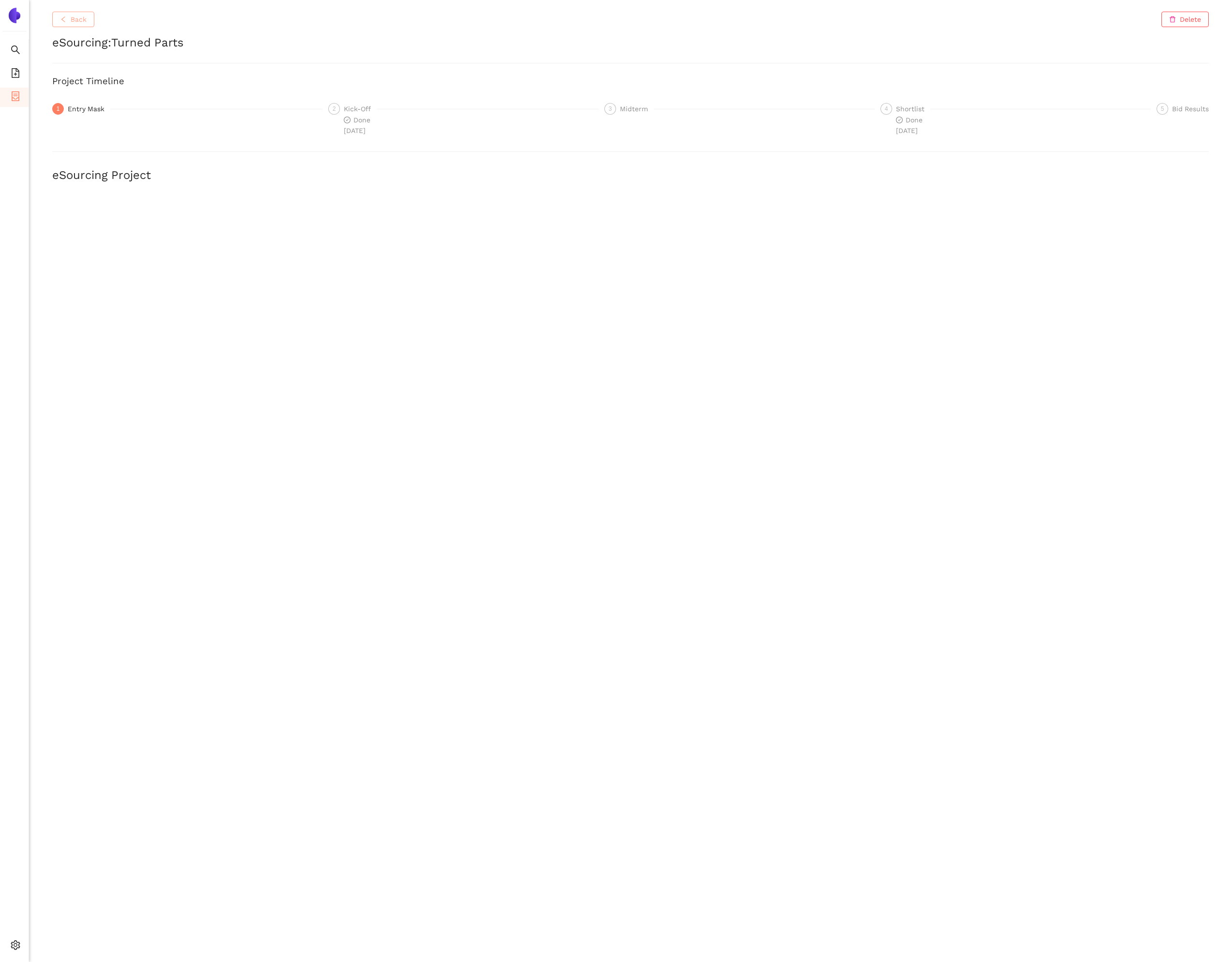
click at [78, 20] on span "Back" at bounding box center [79, 19] width 16 height 11
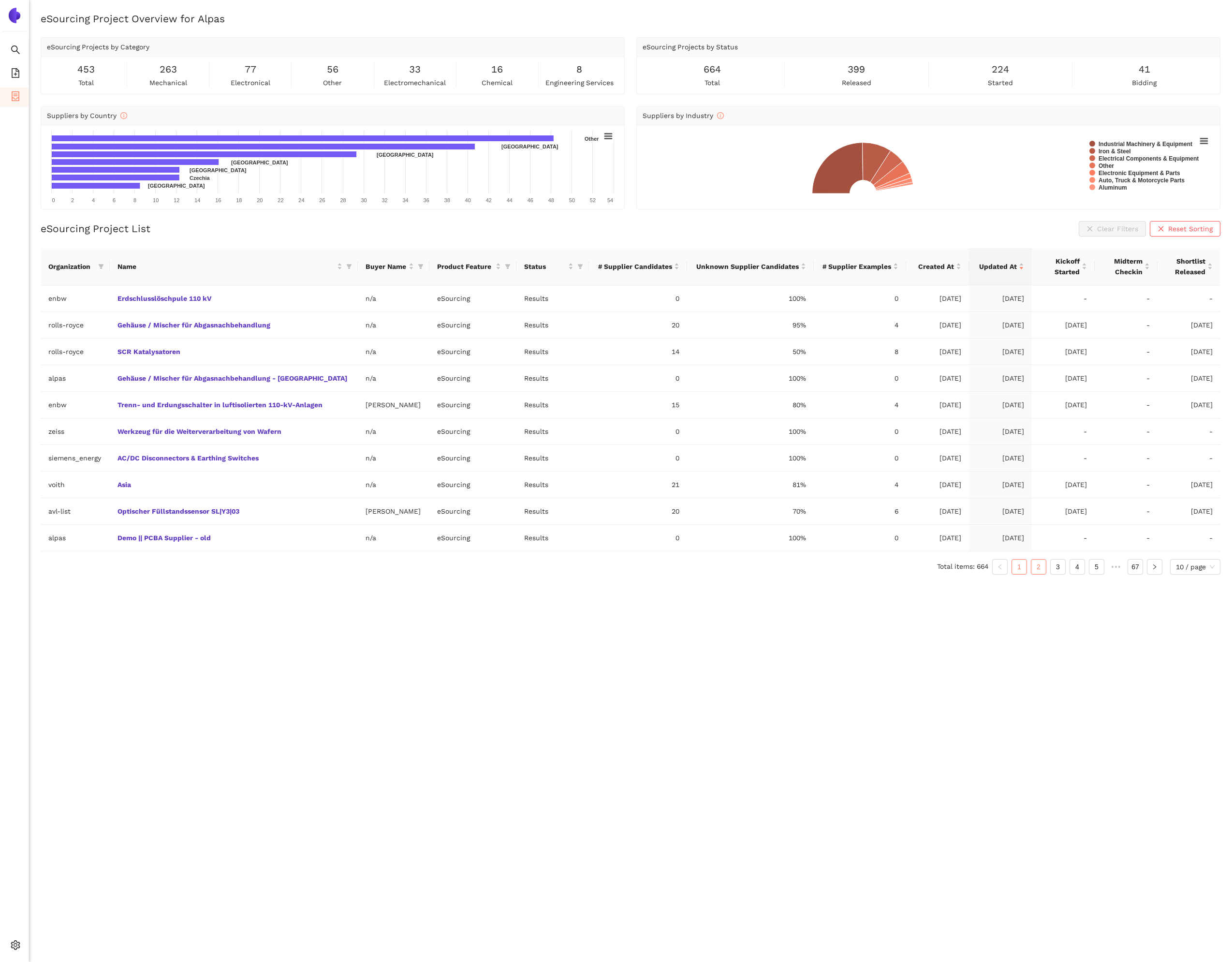
click at [1035, 572] on link "2" at bounding box center [1038, 567] width 15 height 15
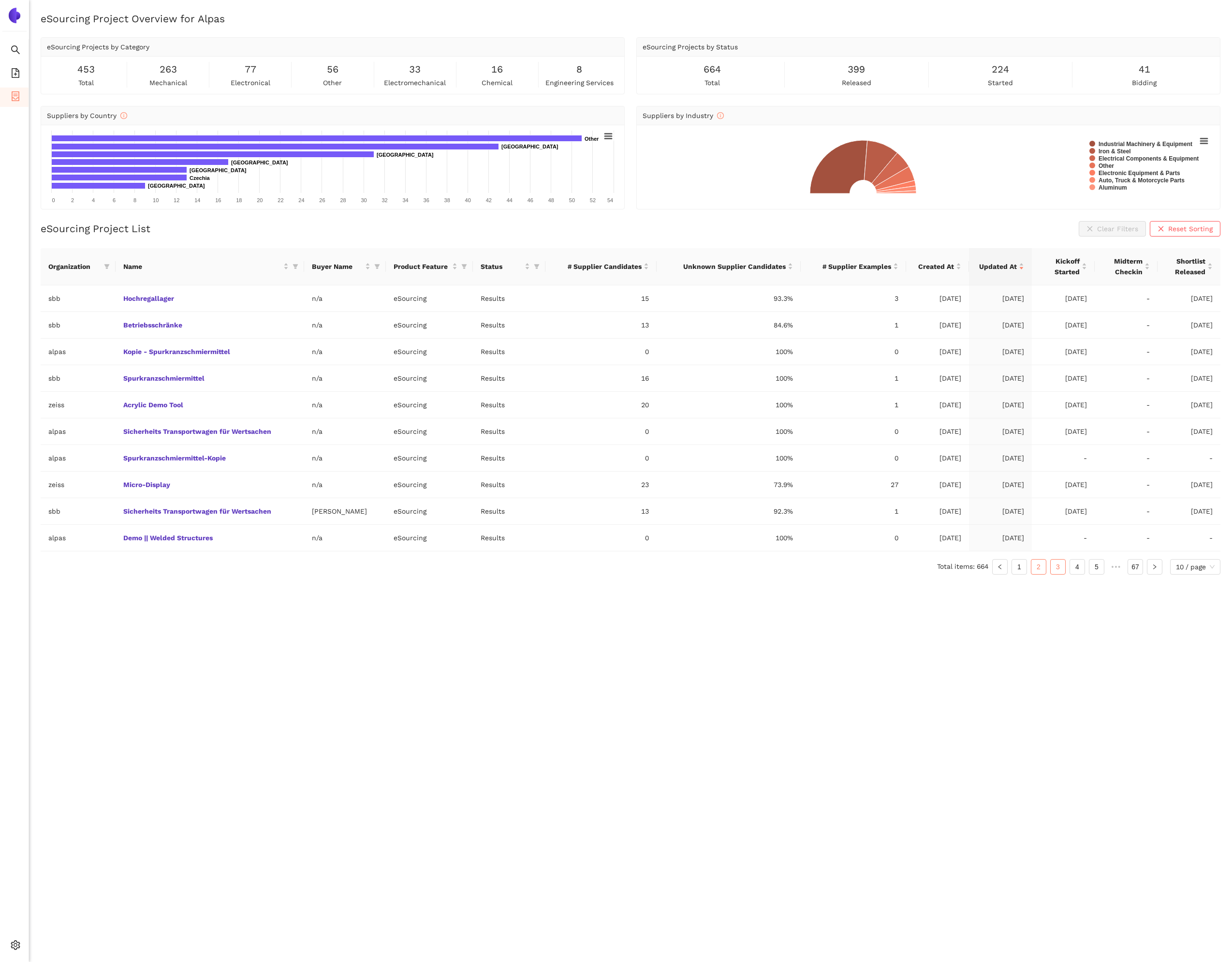
click at [1054, 572] on link "3" at bounding box center [1058, 567] width 15 height 15
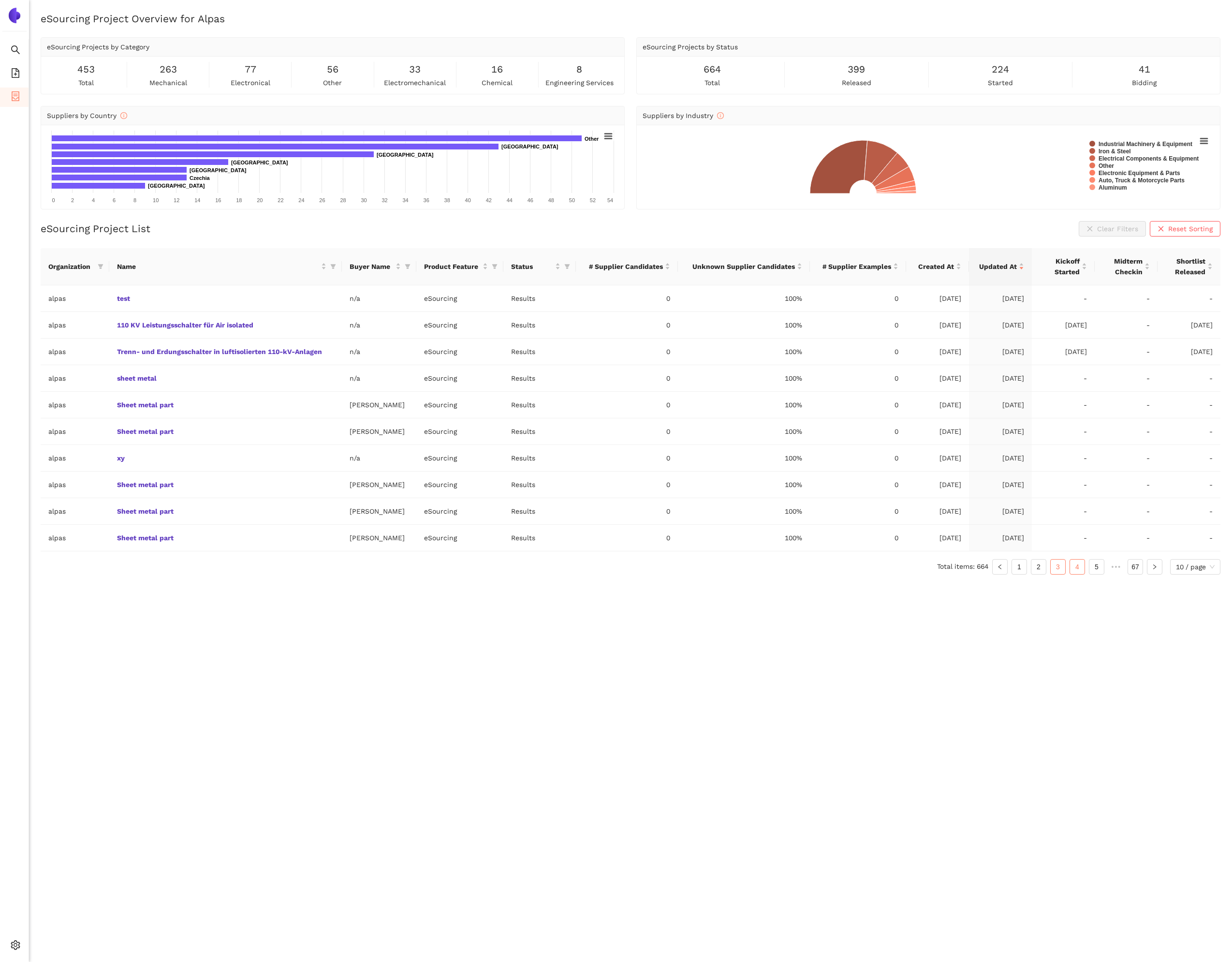
click at [1070, 570] on link "4" at bounding box center [1077, 567] width 15 height 15
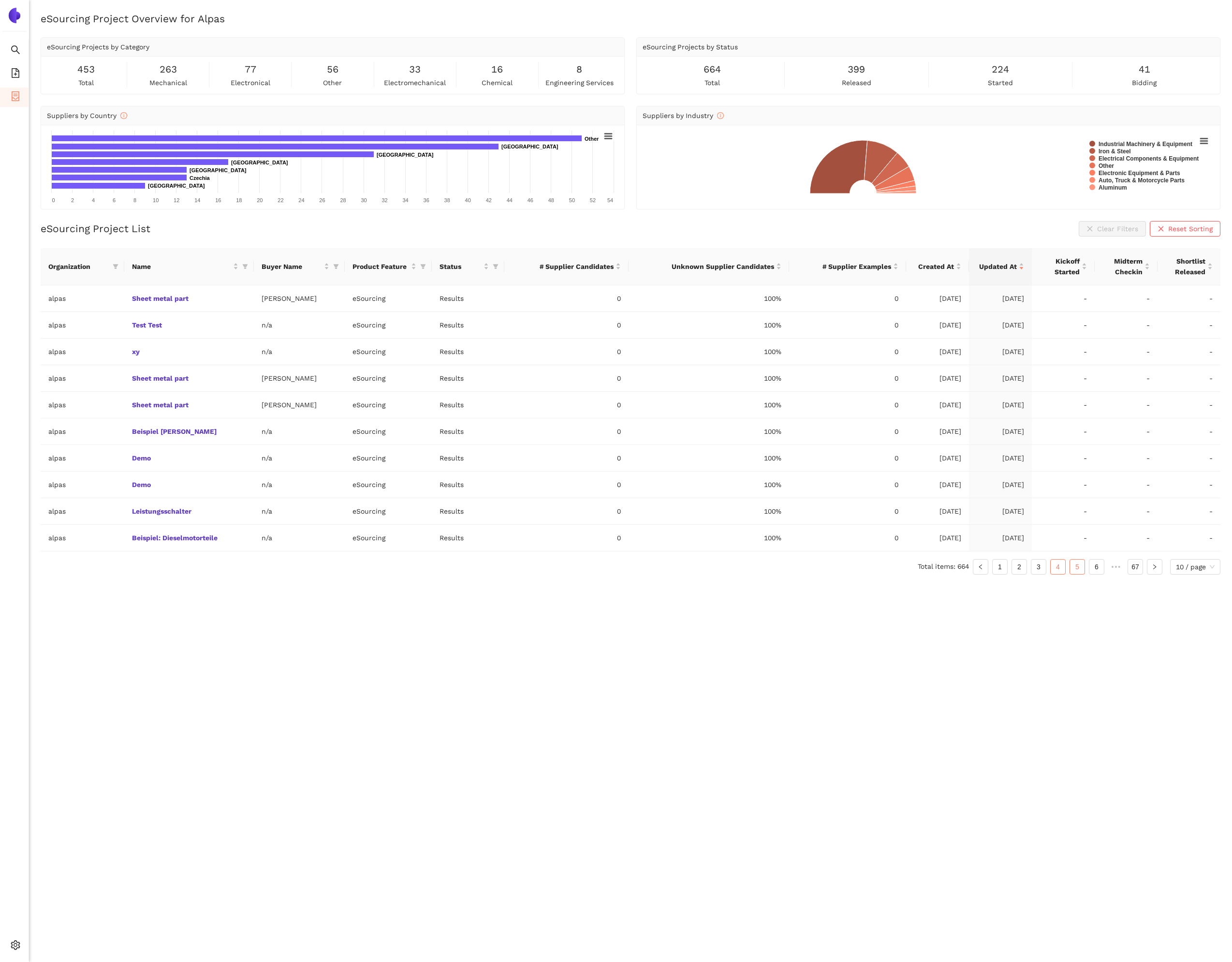
click at [1081, 570] on link "5" at bounding box center [1077, 567] width 15 height 15
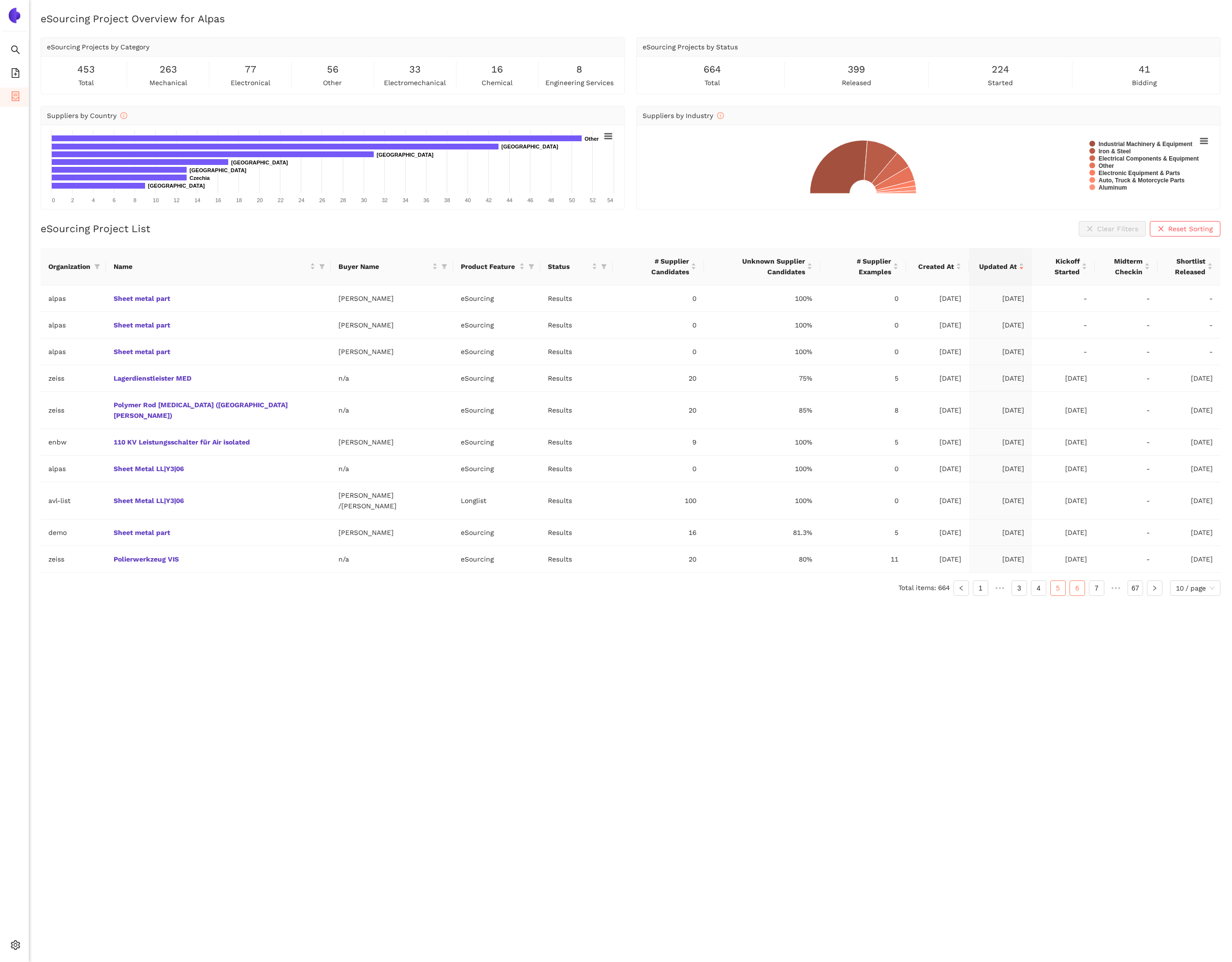
click at [1072, 581] on link "6" at bounding box center [1077, 588] width 15 height 15
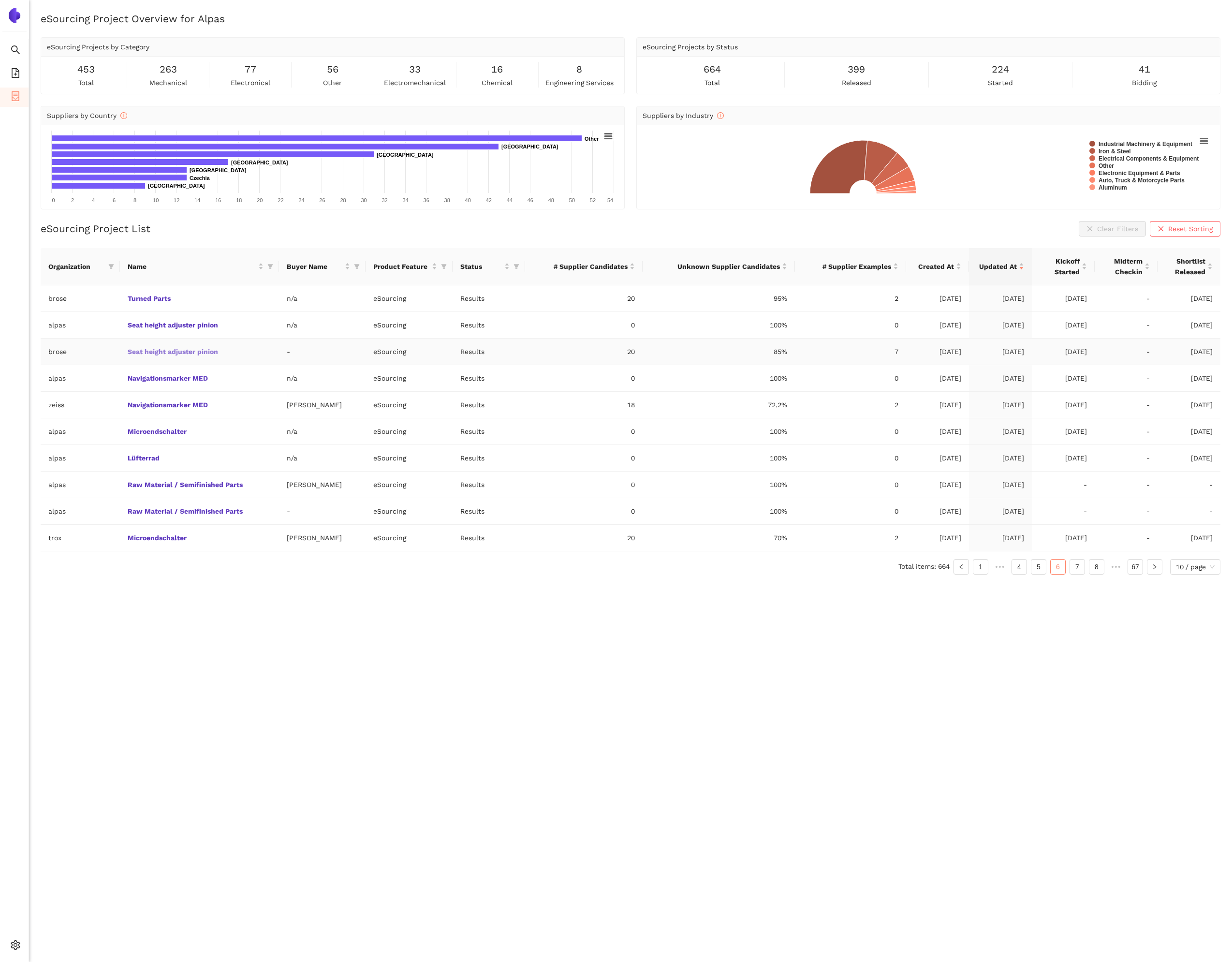
click at [0, 0] on link "Seat height adjuster pinion" at bounding box center [0, 0] width 0 height 0
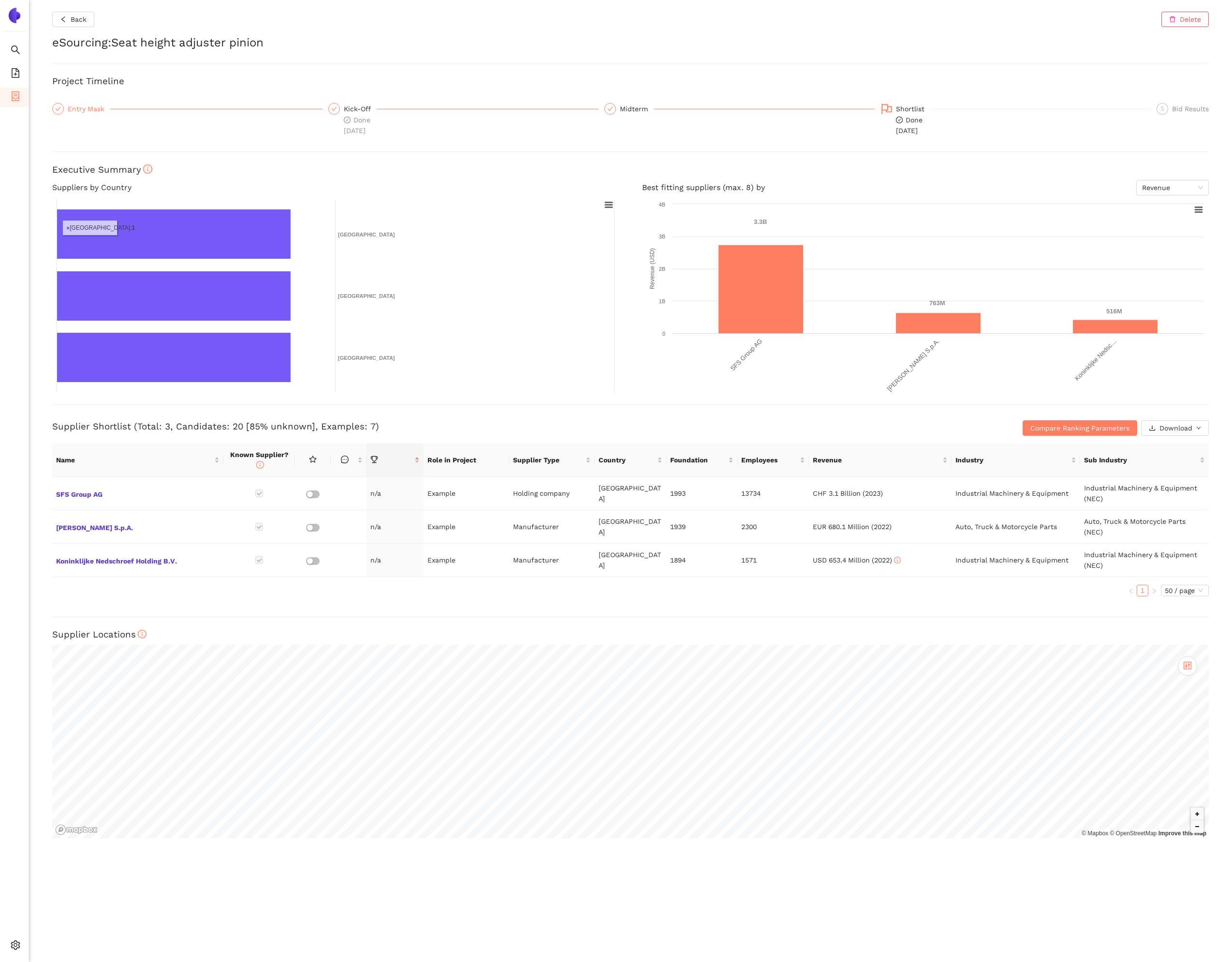
click at [83, 105] on div "Entry Mask" at bounding box center [88, 109] width 43 height 12
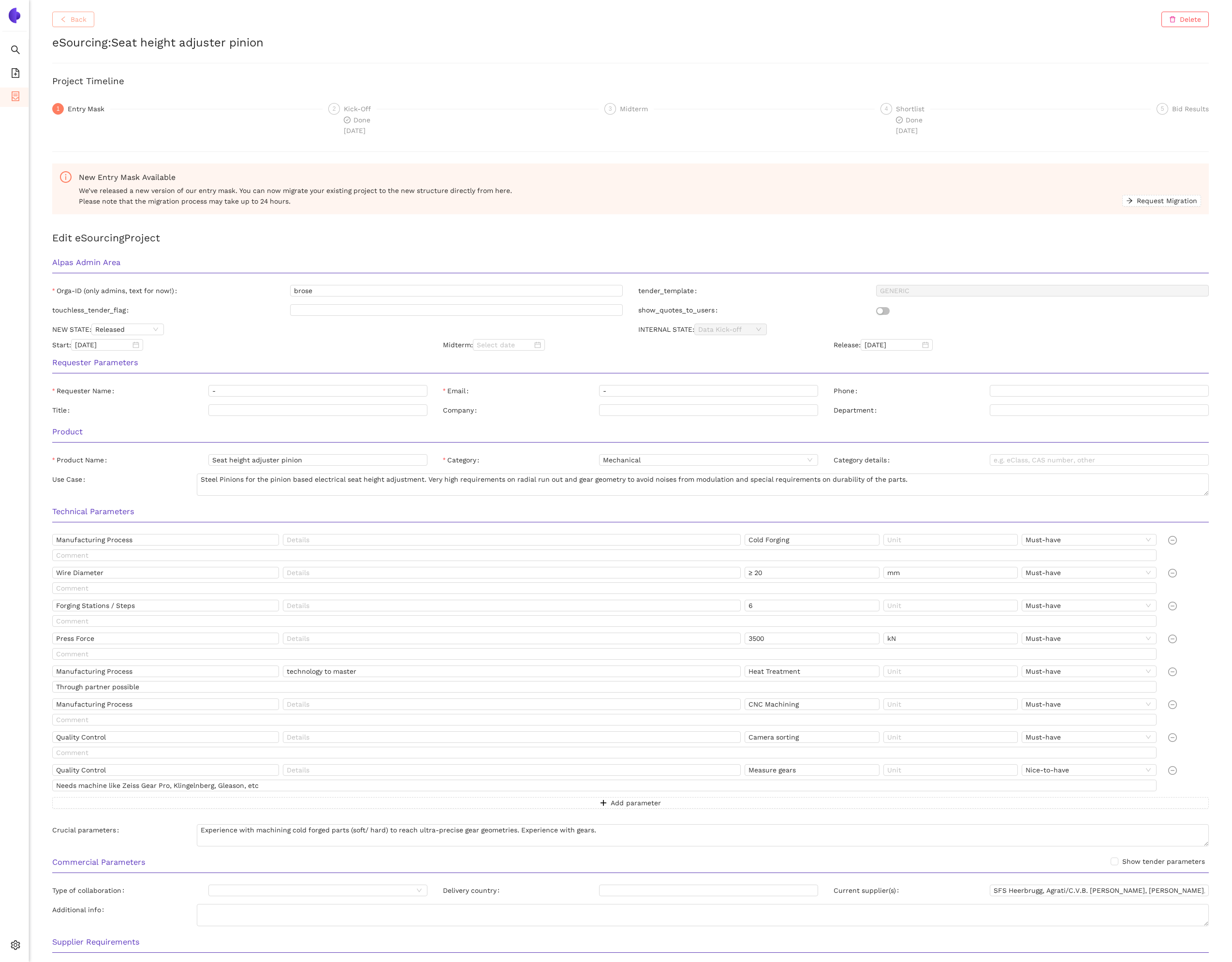
click at [71, 26] on button "Back" at bounding box center [74, 20] width 42 height 16
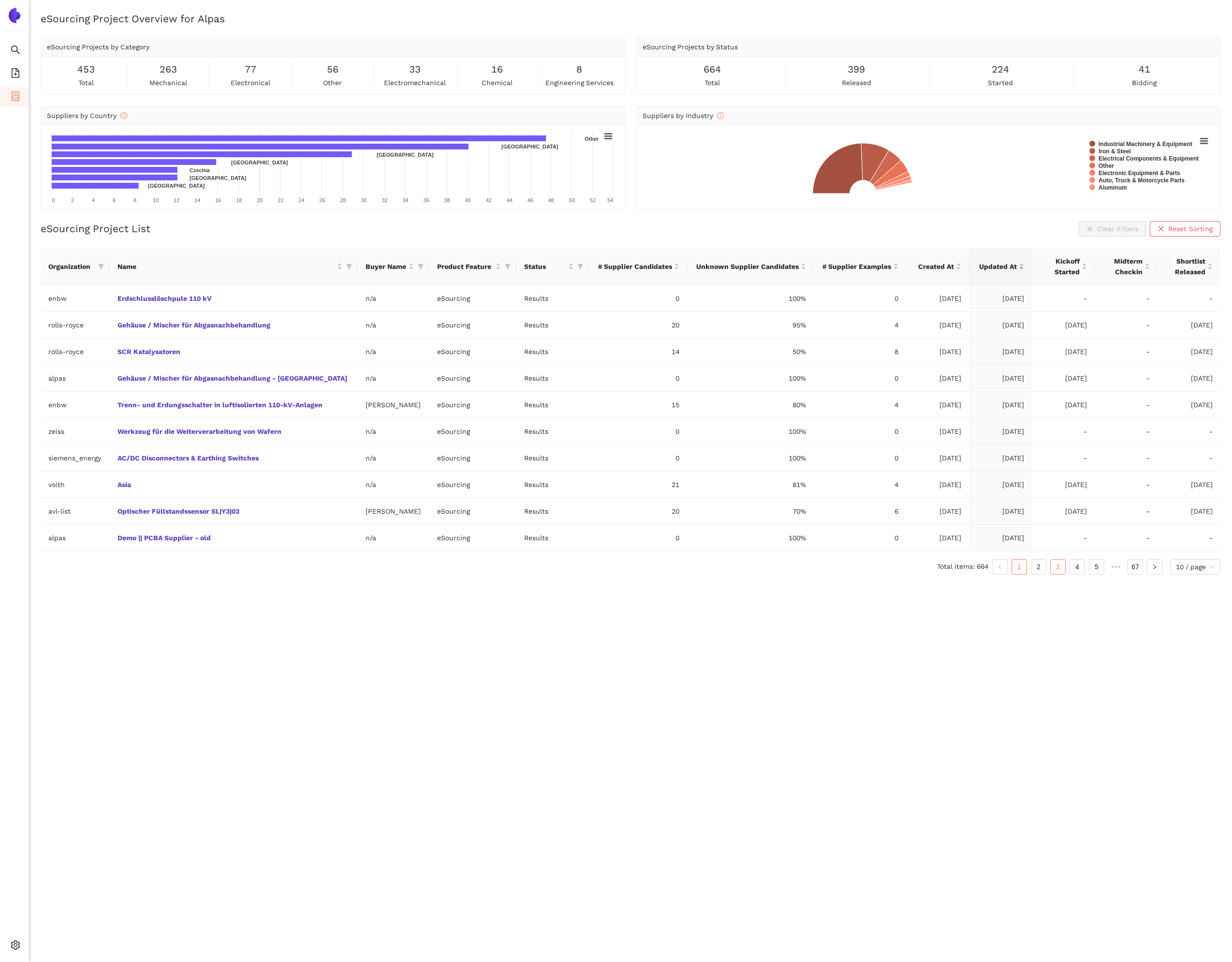
click at [1055, 574] on link "3" at bounding box center [1058, 567] width 15 height 15
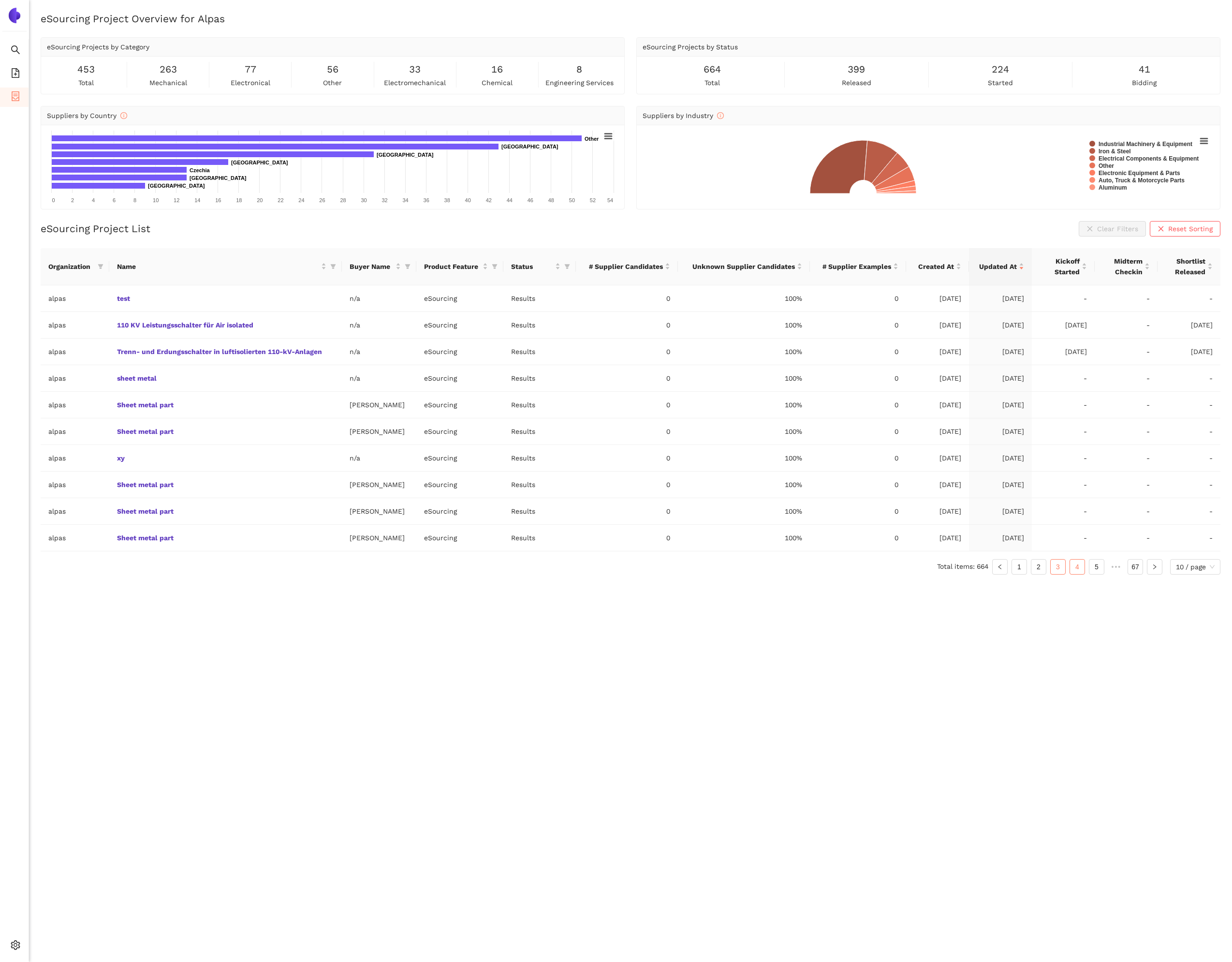
click at [1072, 572] on link "4" at bounding box center [1077, 567] width 15 height 15
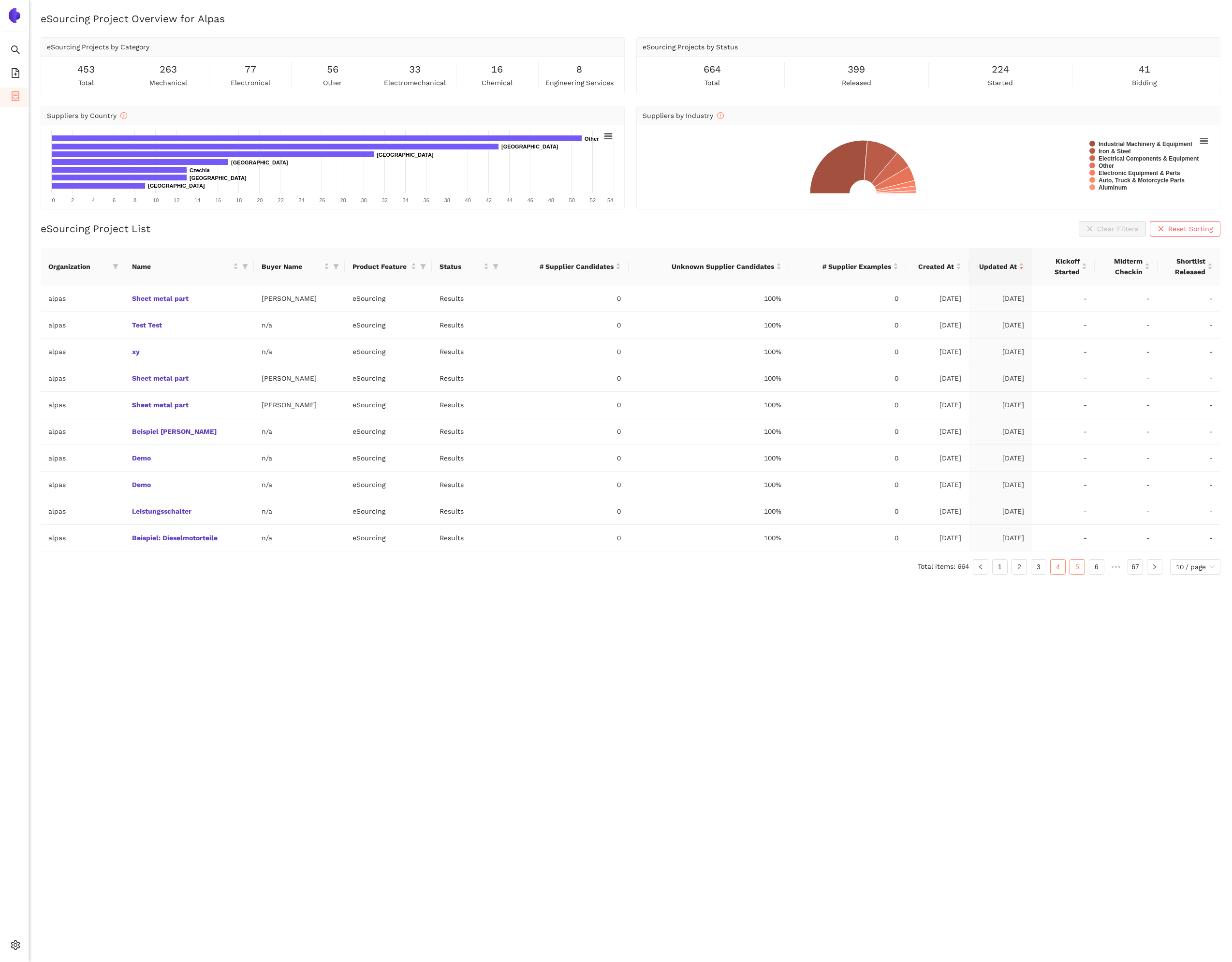
click at [1084, 570] on link "5" at bounding box center [1077, 567] width 15 height 15
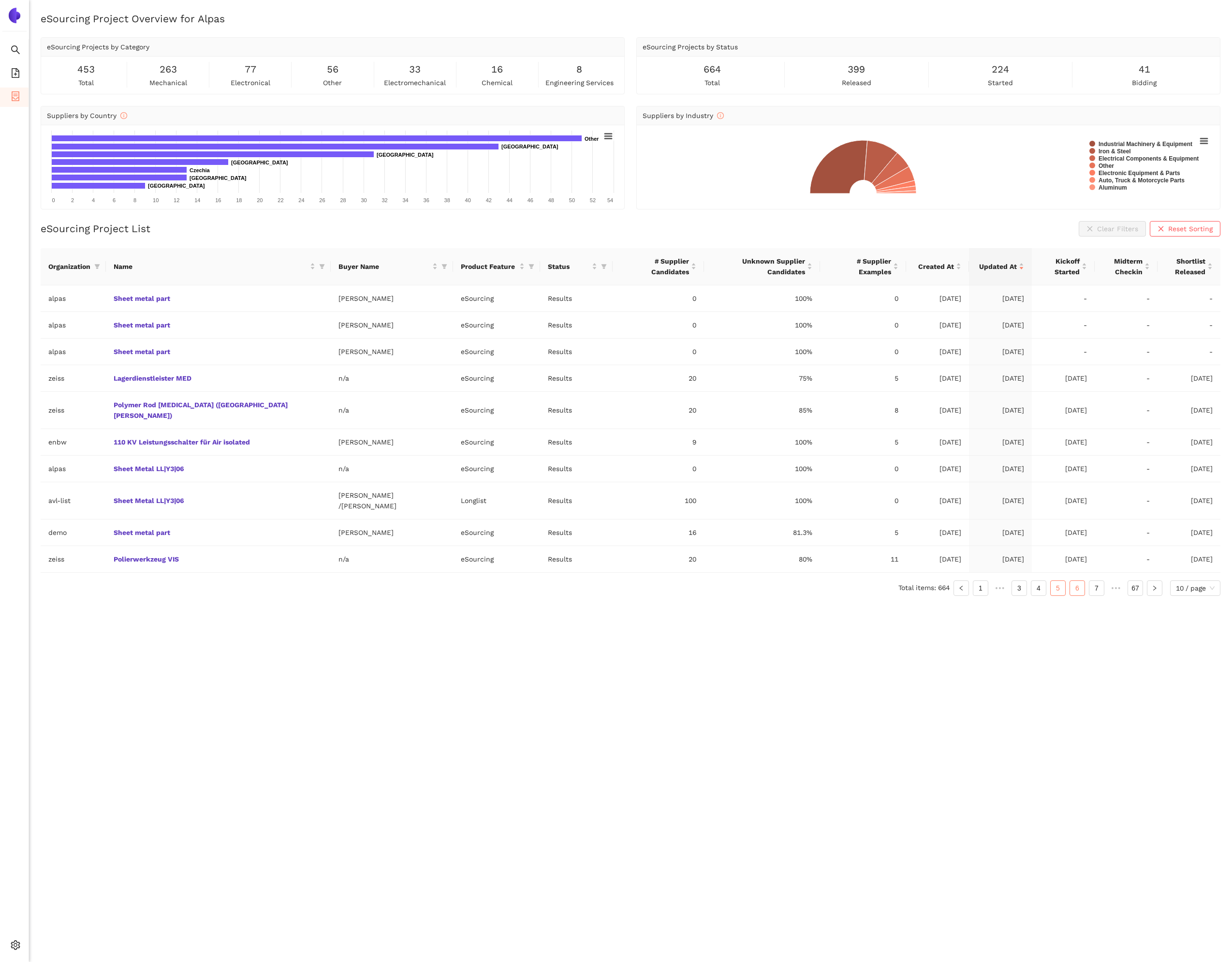
click at [1078, 581] on link "6" at bounding box center [1077, 588] width 15 height 15
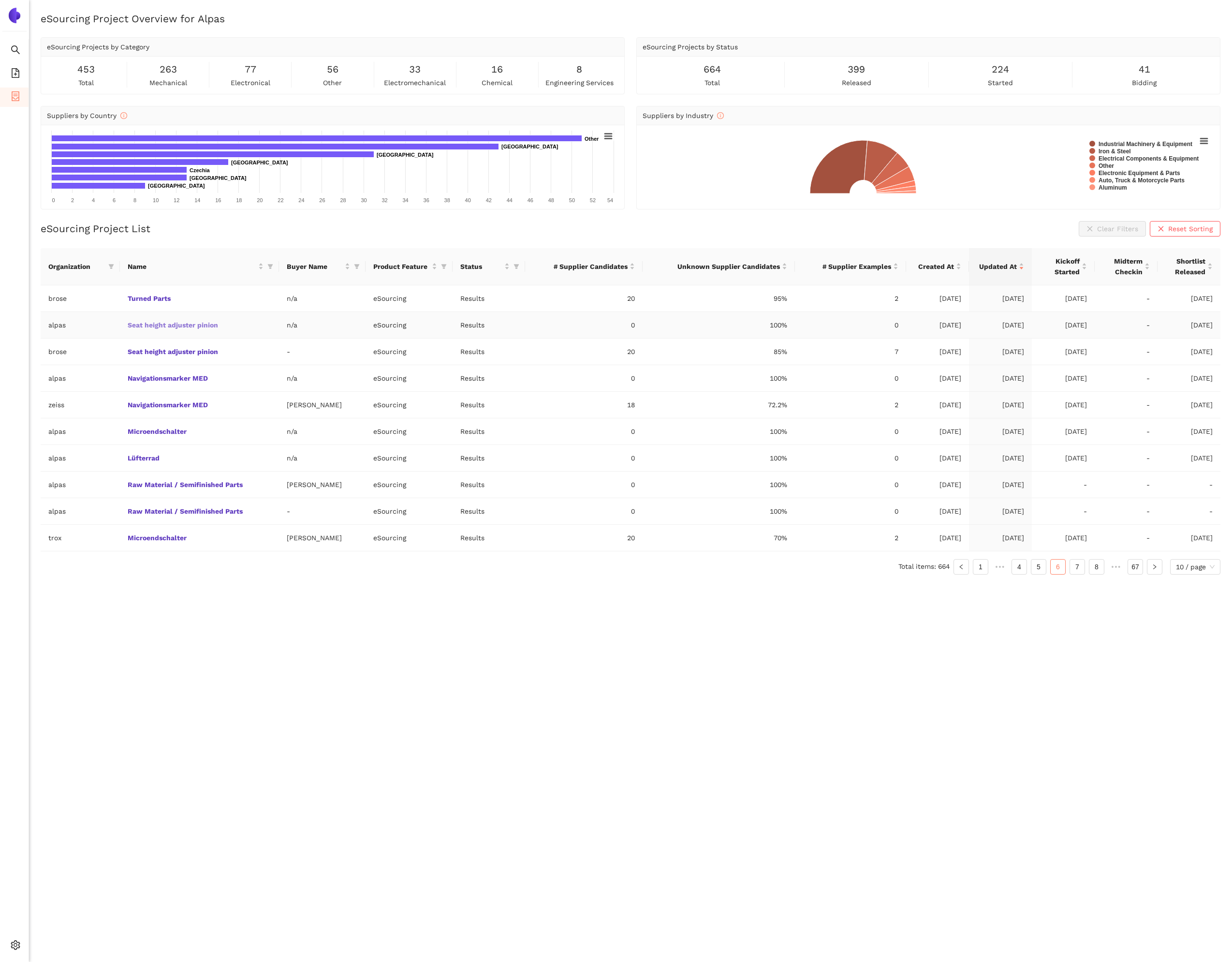
click at [0, 0] on link "Seat height adjuster pinion" at bounding box center [0, 0] width 0 height 0
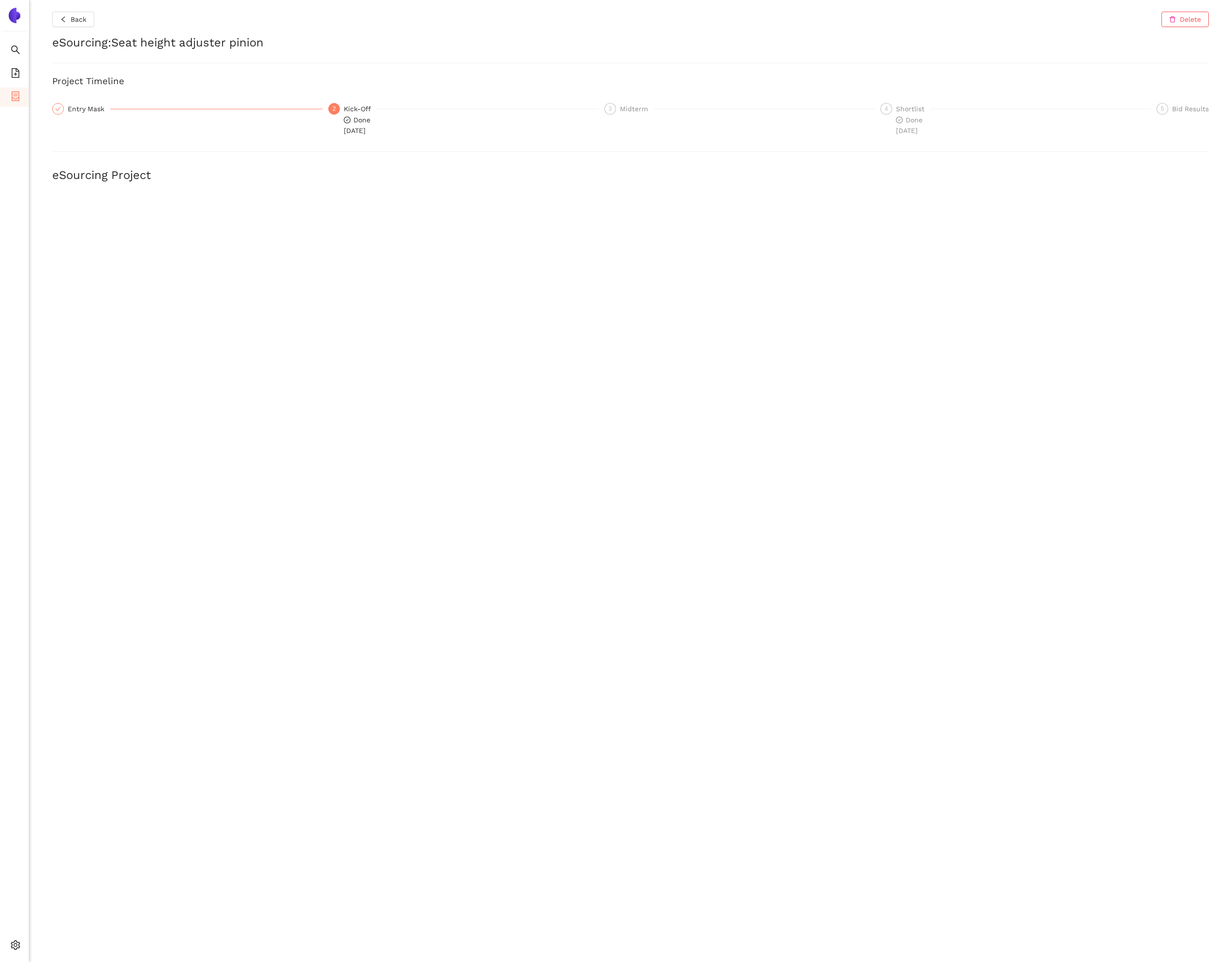
click at [70, 28] on div "Back Delete eSourcing : Seat height adjuster pinion Project Timeline Entry Mask…" at bounding box center [630, 481] width 1203 height 962
click at [72, 23] on span "Back" at bounding box center [79, 19] width 16 height 11
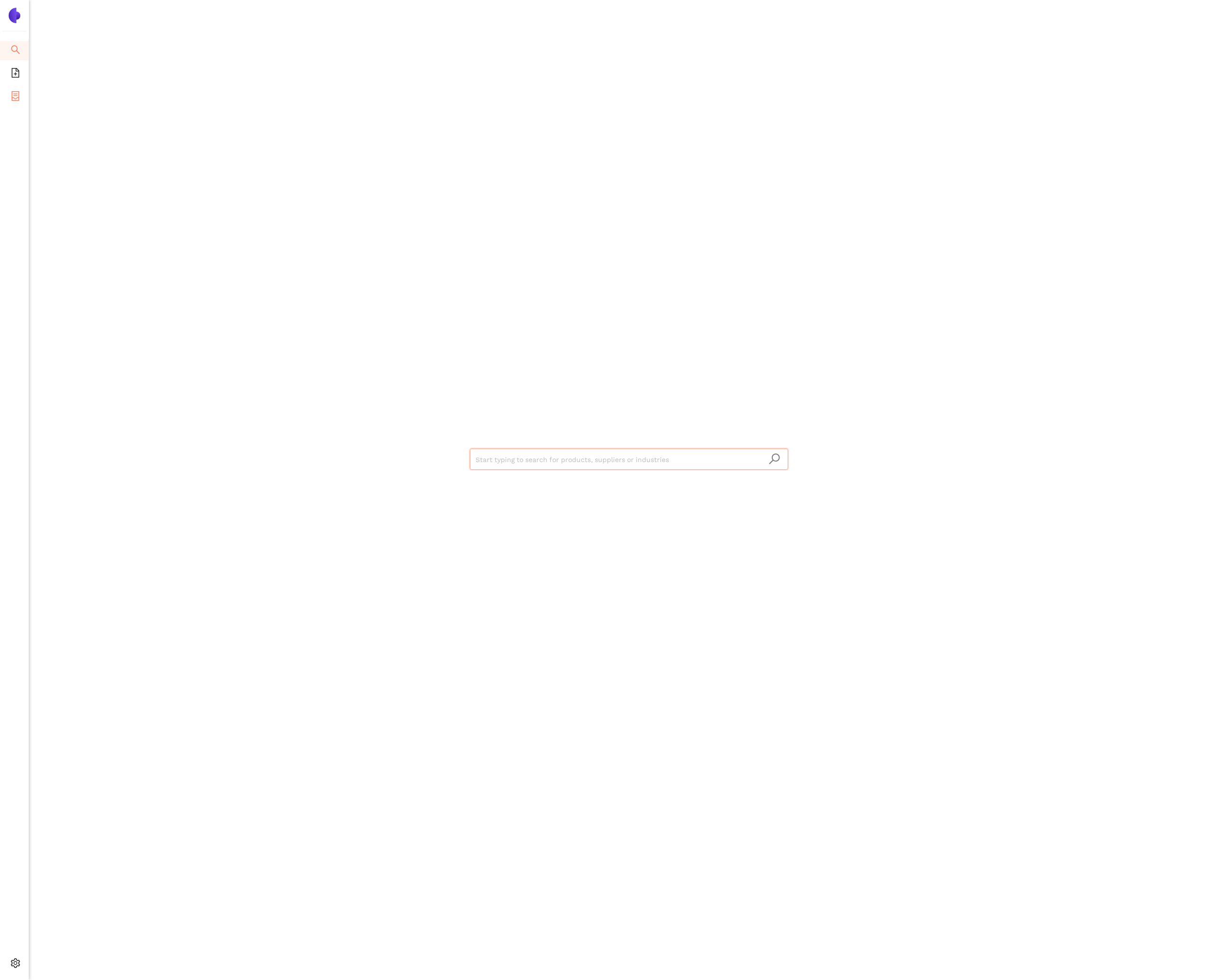
click at [14, 92] on icon "container" at bounding box center [16, 96] width 10 height 10
click at [86, 107] on div "Entry Mask" at bounding box center [88, 109] width 43 height 12
click at [18, 88] on span "container" at bounding box center [16, 97] width 10 height 19
click at [90, 106] on div "Entry Mask" at bounding box center [88, 109] width 43 height 12
click at [94, 112] on div "Entry Mask" at bounding box center [88, 109] width 43 height 12
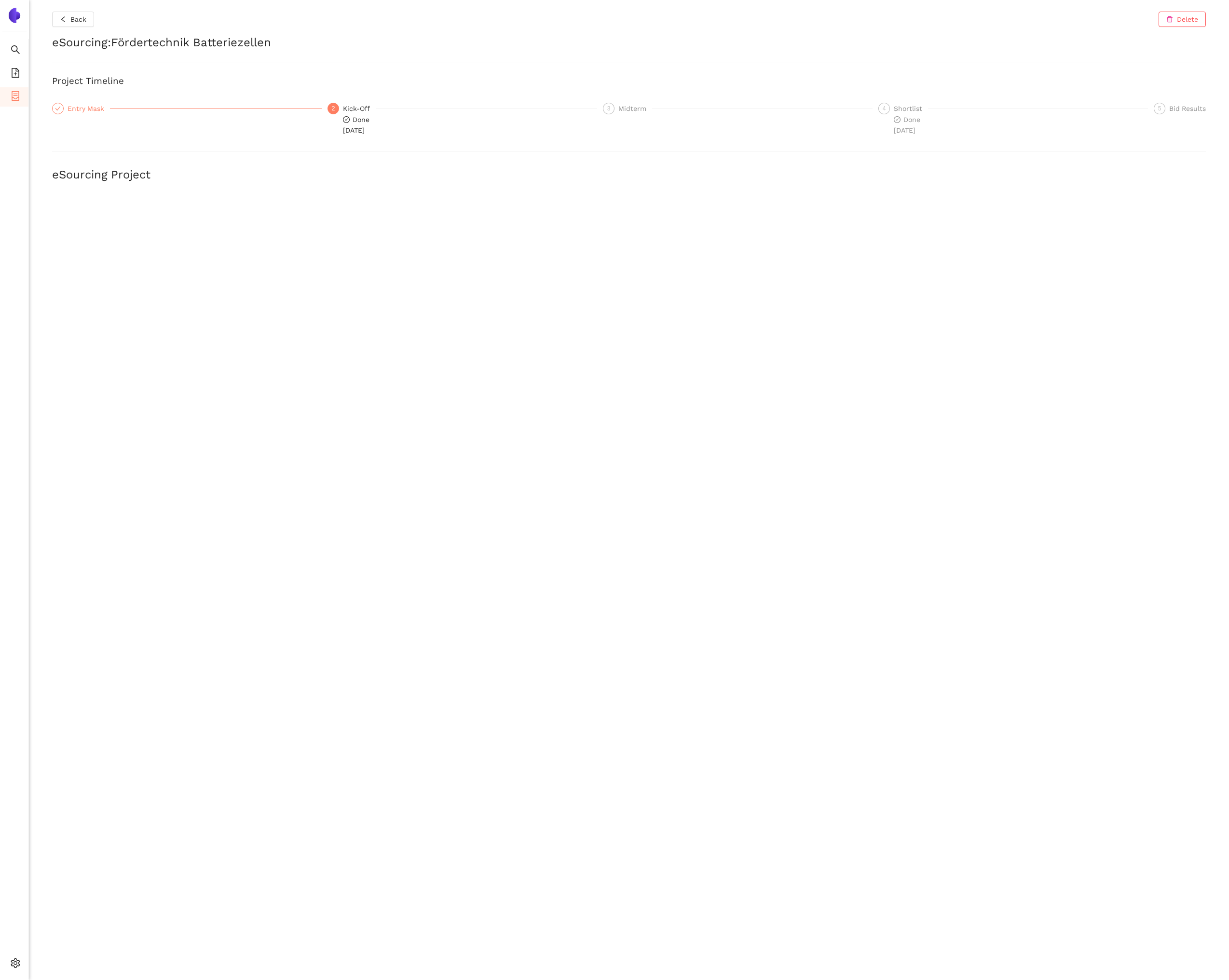
click at [84, 105] on div "Entry Mask" at bounding box center [88, 109] width 43 height 12
click at [96, 111] on div "Entry Mask" at bounding box center [88, 109] width 43 height 12
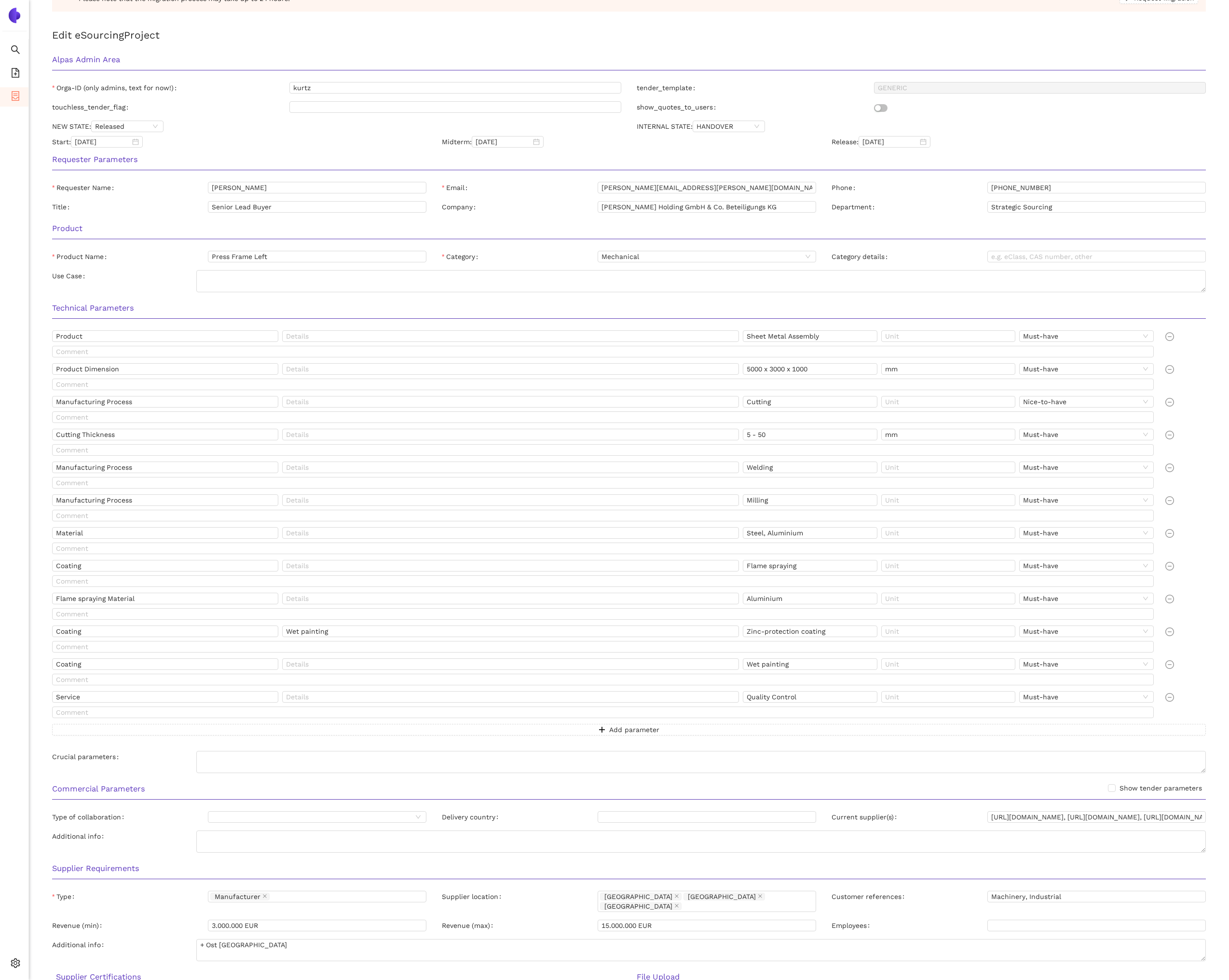
scroll to position [277, 0]
